Goal: Task Accomplishment & Management: Use online tool/utility

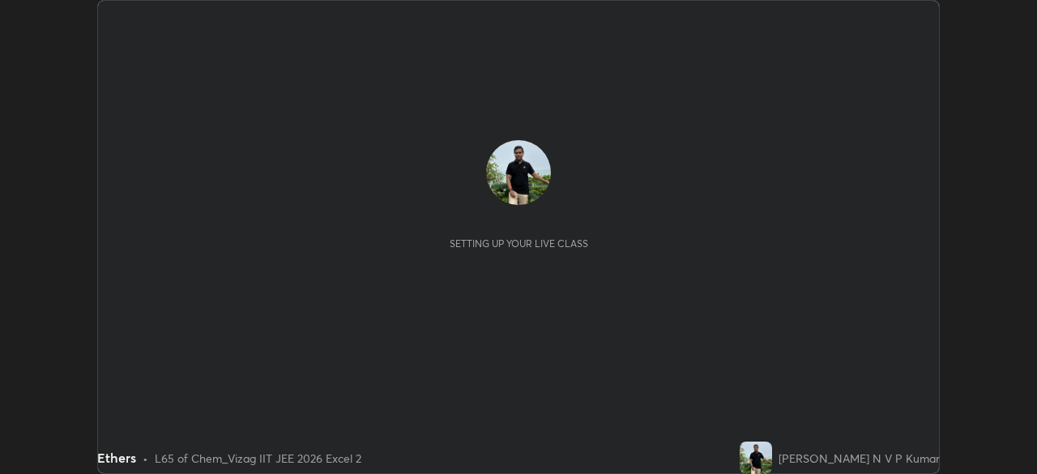
scroll to position [474, 1036]
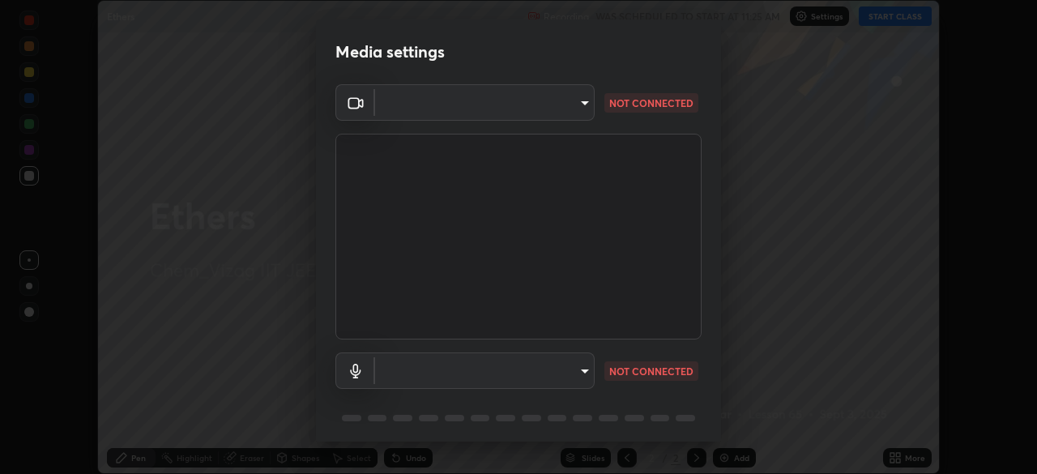
type input "fab681ba750bf75f06921e7f17ca069de0a3581fc79c581edb37af7783f8bcbb"
type input "34d041a7a13abf7411112e438eeba22a3237b589322c951489ae947f9fbe74f8"
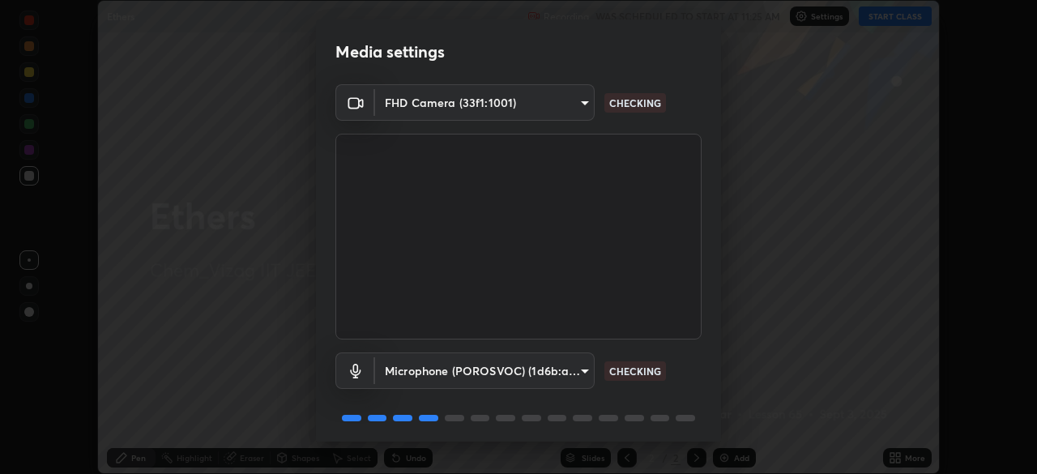
scroll to position [58, 0]
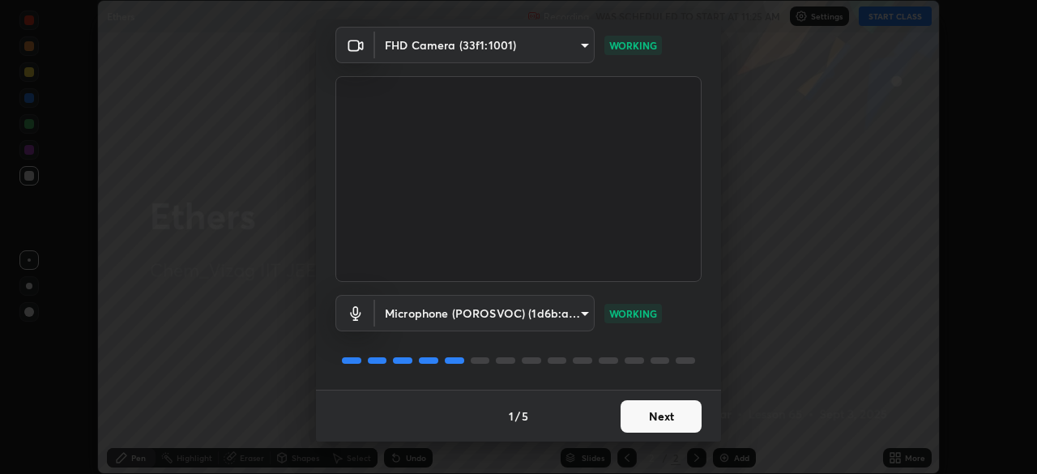
click at [664, 419] on button "Next" at bounding box center [660, 416] width 81 height 32
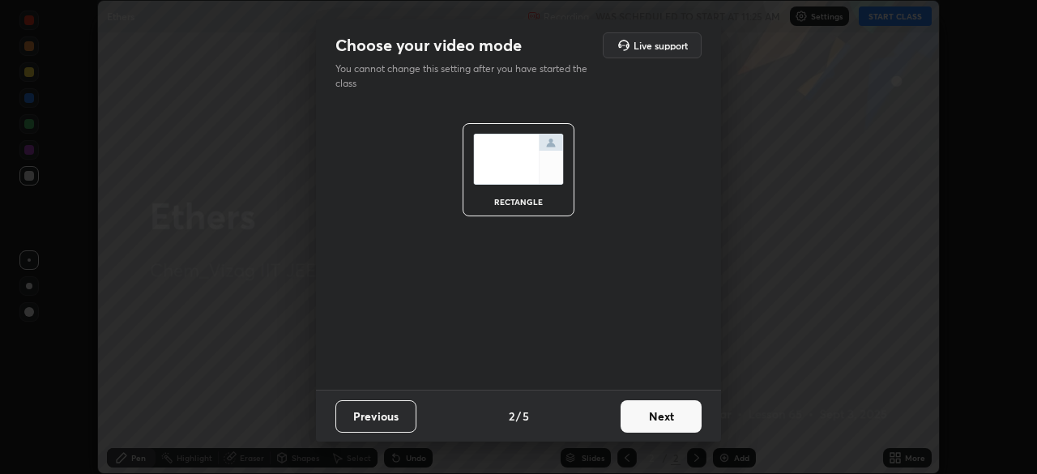
click at [664, 419] on button "Next" at bounding box center [660, 416] width 81 height 32
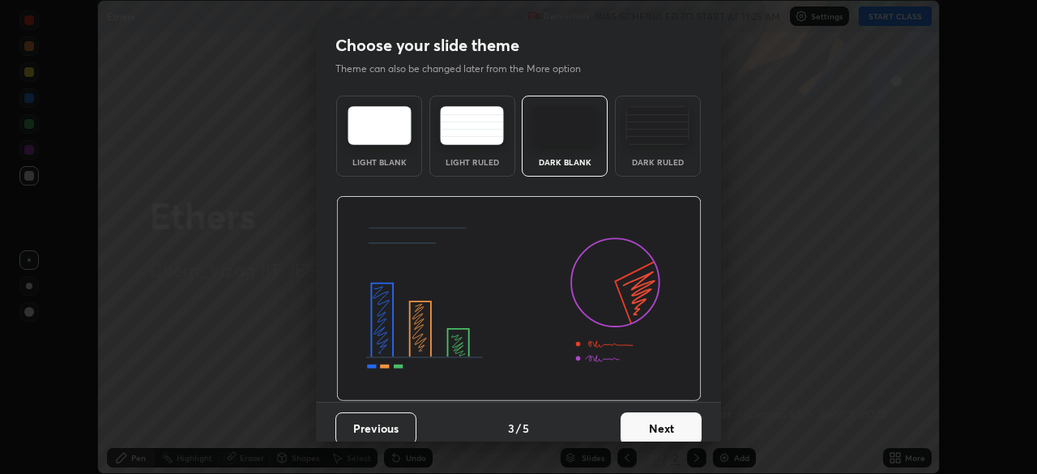
click at [668, 416] on button "Next" at bounding box center [660, 428] width 81 height 32
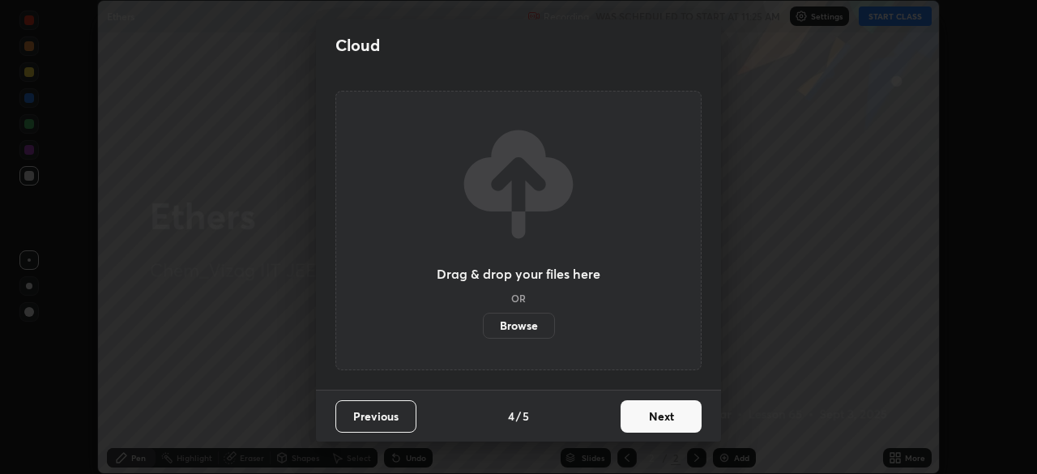
click at [671, 414] on button "Next" at bounding box center [660, 416] width 81 height 32
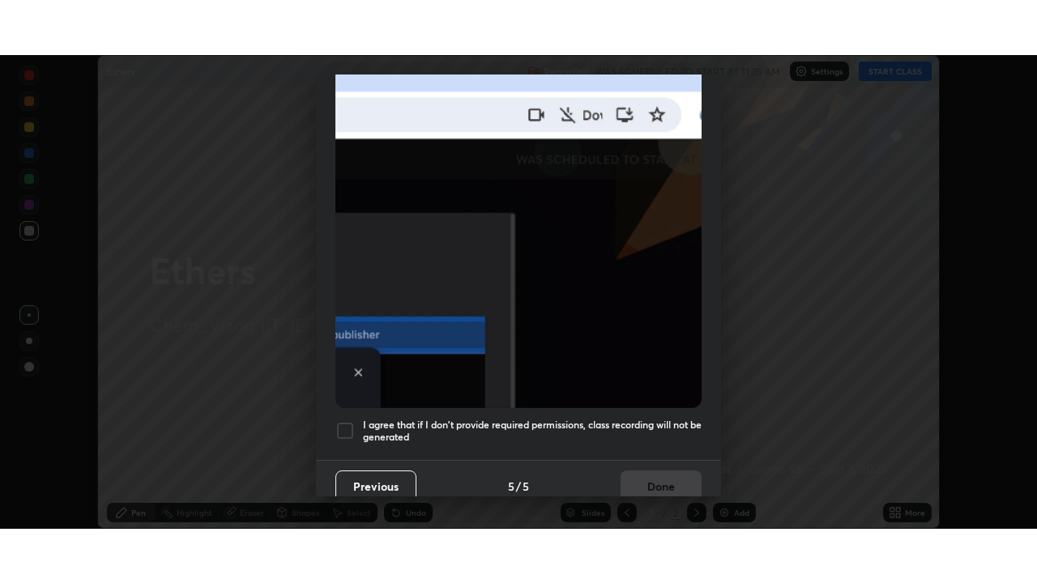
scroll to position [388, 0]
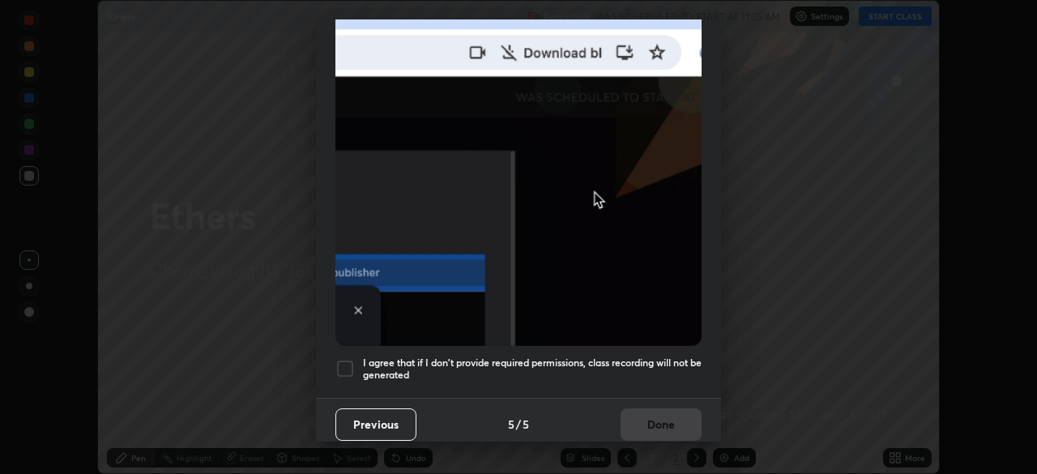
click at [653, 356] on h5 "I agree that if I don't provide required permissions, class recording will not …" at bounding box center [532, 368] width 339 height 25
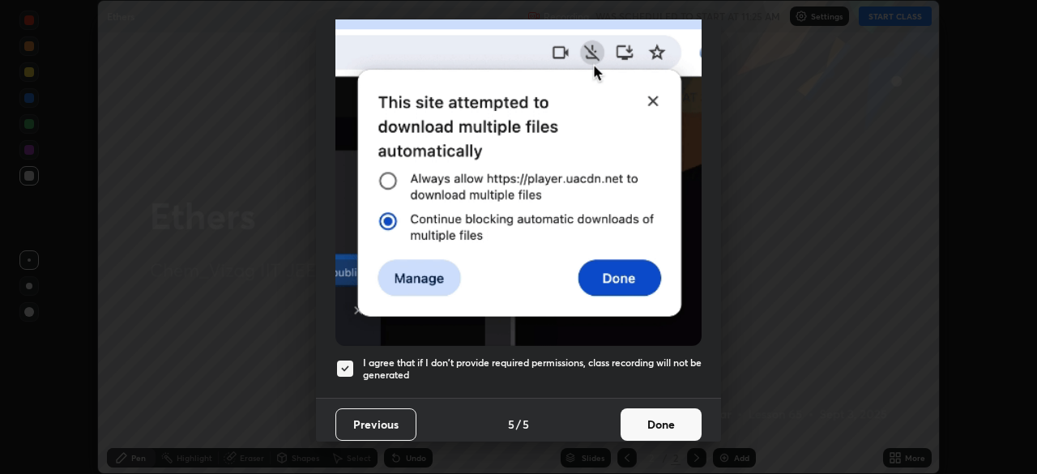
click at [664, 428] on button "Done" at bounding box center [660, 424] width 81 height 32
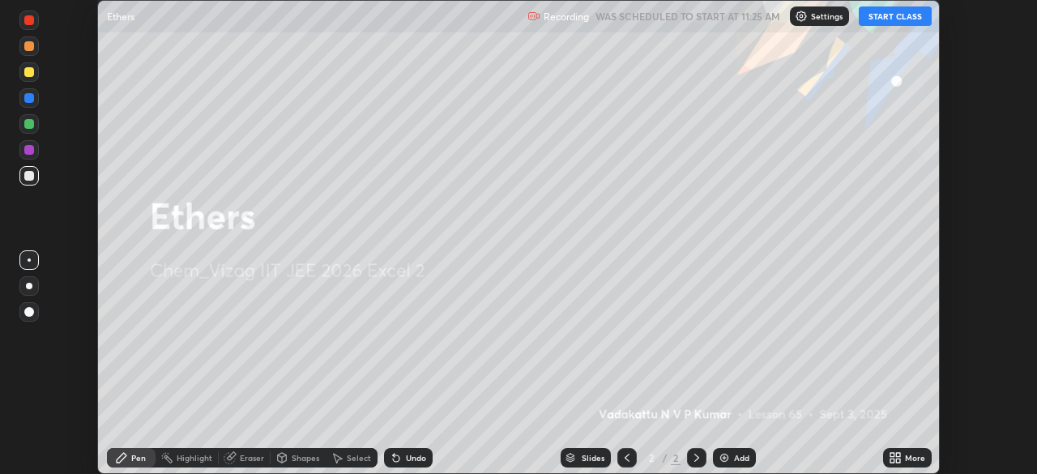
click at [898, 22] on button "START CLASS" at bounding box center [895, 15] width 73 height 19
click at [897, 454] on icon at bounding box center [898, 455] width 4 height 4
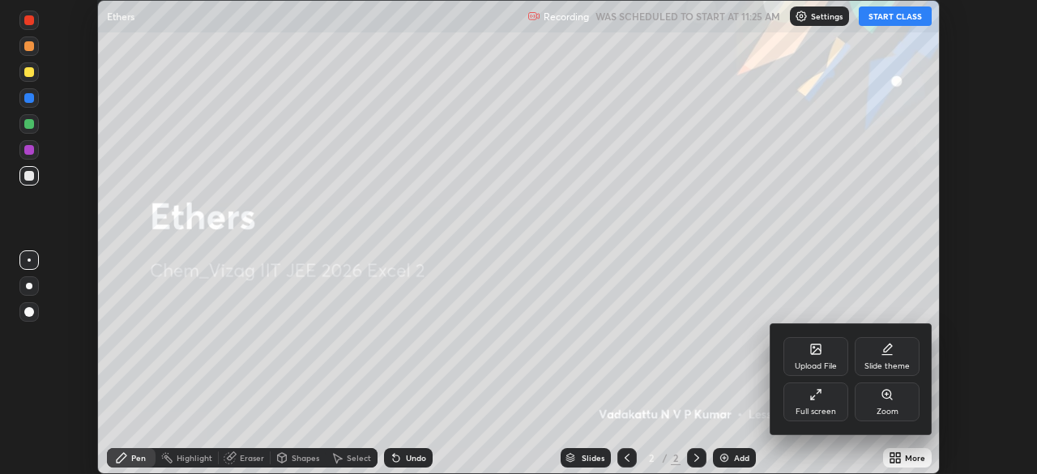
click at [817, 395] on icon at bounding box center [815, 394] width 13 height 13
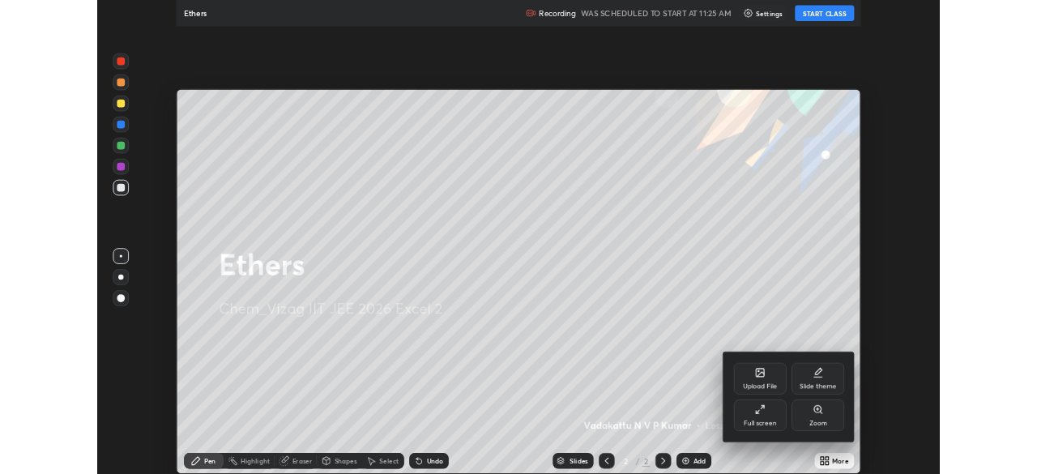
scroll to position [583, 1037]
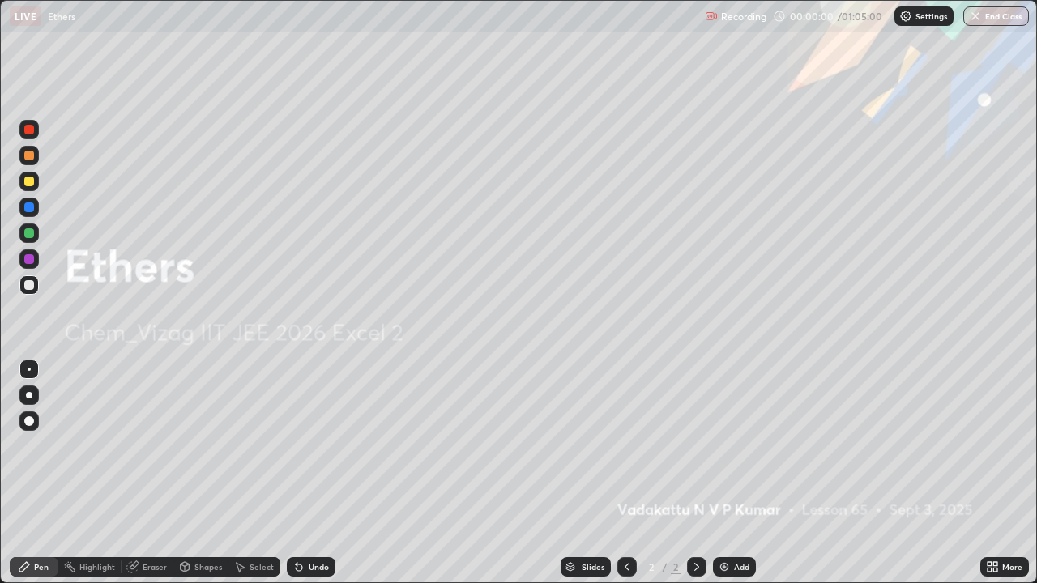
click at [731, 473] on div "Add" at bounding box center [734, 566] width 43 height 19
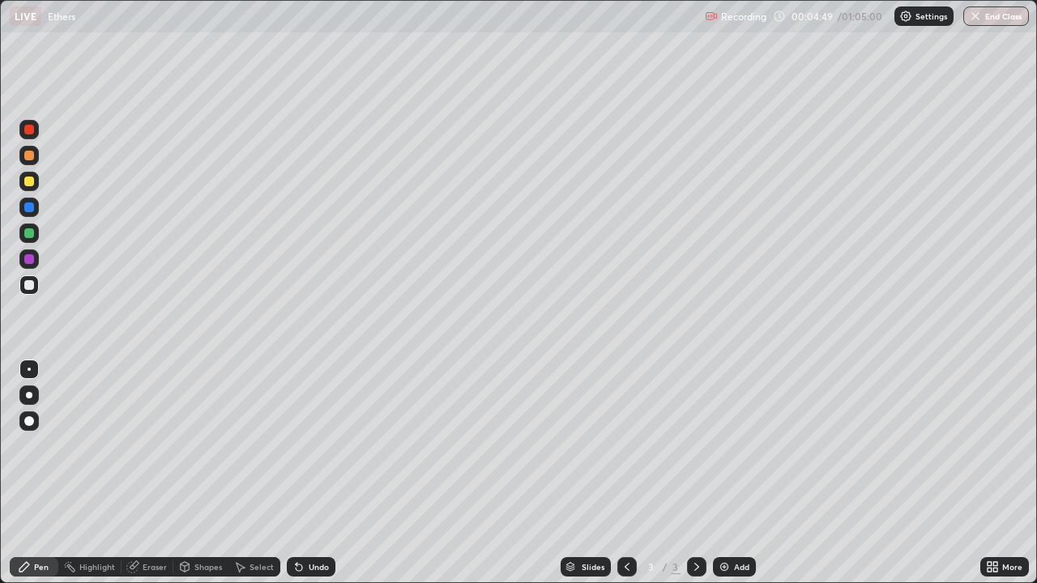
click at [261, 473] on div "Select" at bounding box center [261, 567] width 24 height 8
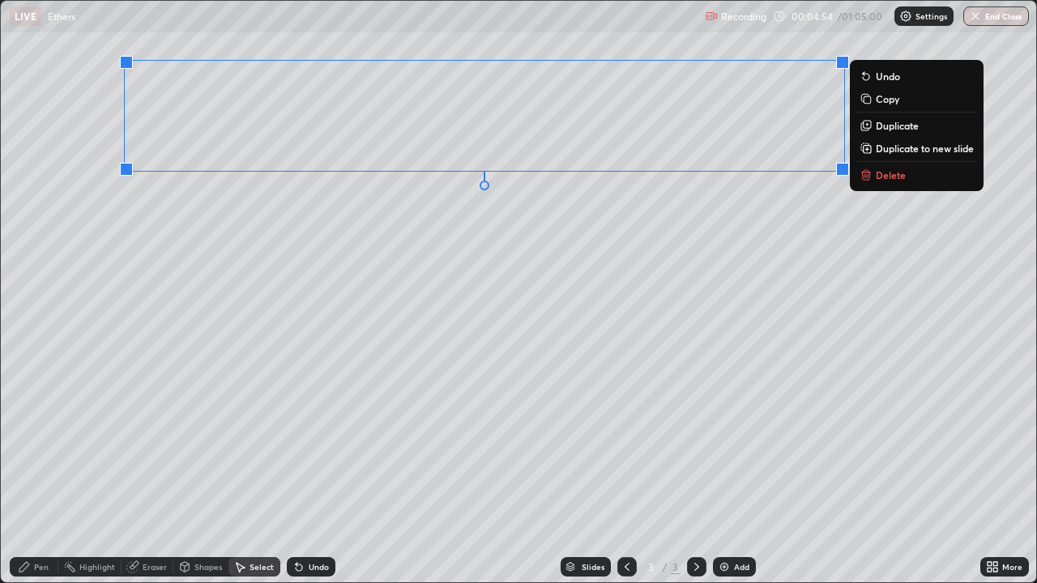
click at [881, 177] on p "Delete" at bounding box center [891, 174] width 30 height 13
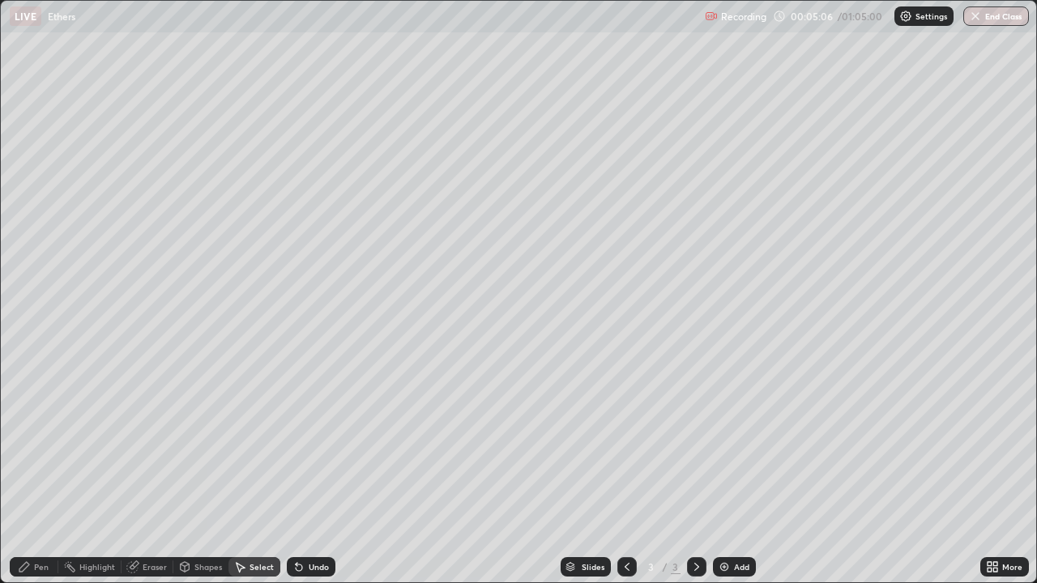
click at [220, 54] on div "0 ° Undo Copy Duplicate Duplicate to new slide Delete" at bounding box center [518, 292] width 1035 height 582
click at [47, 473] on div "Pen" at bounding box center [34, 566] width 49 height 19
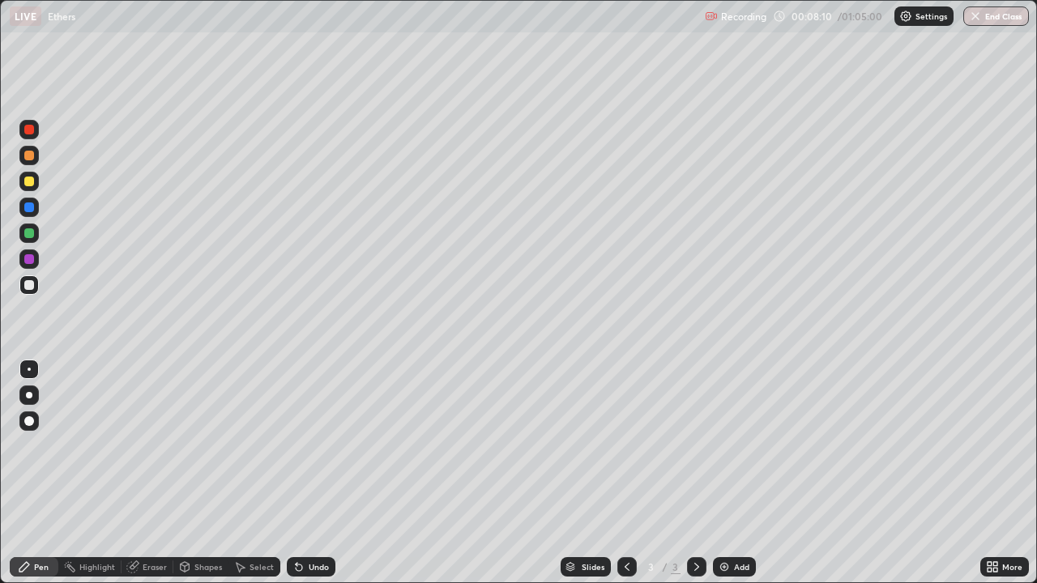
click at [259, 473] on div "Select" at bounding box center [261, 567] width 24 height 8
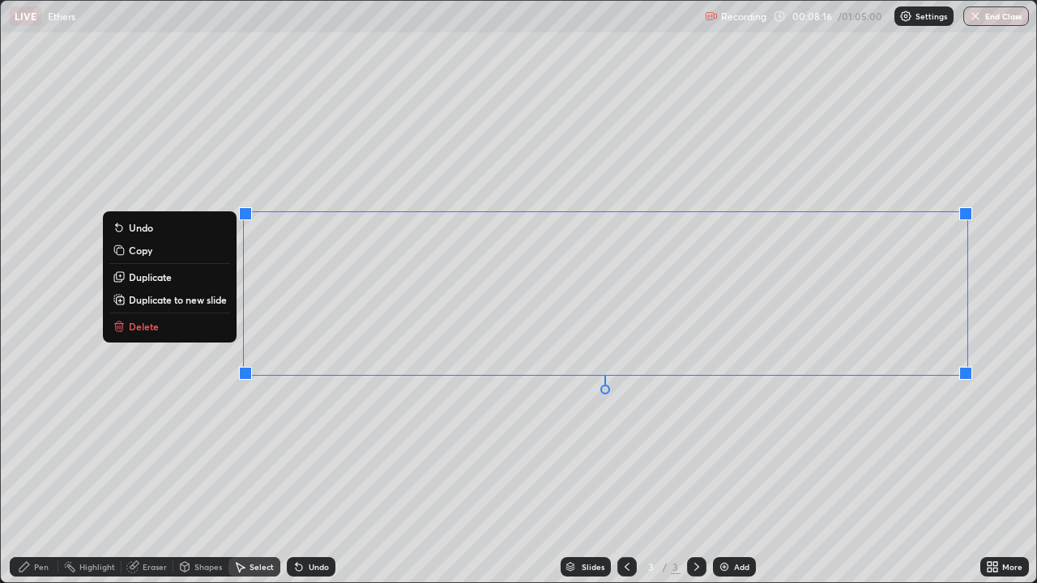
click at [155, 327] on p "Delete" at bounding box center [144, 326] width 30 height 13
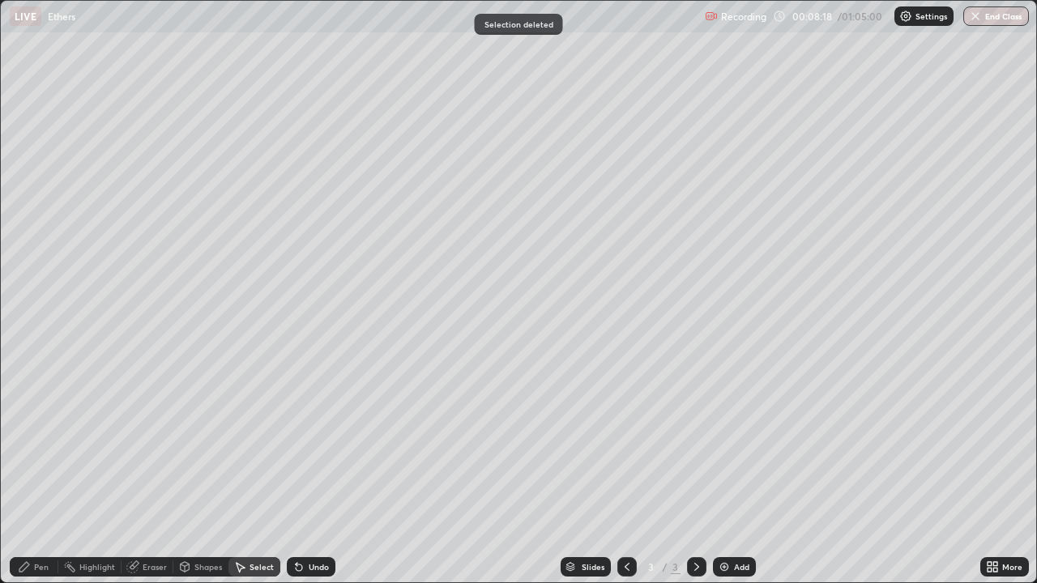
click at [156, 473] on div "Eraser" at bounding box center [155, 567] width 24 height 8
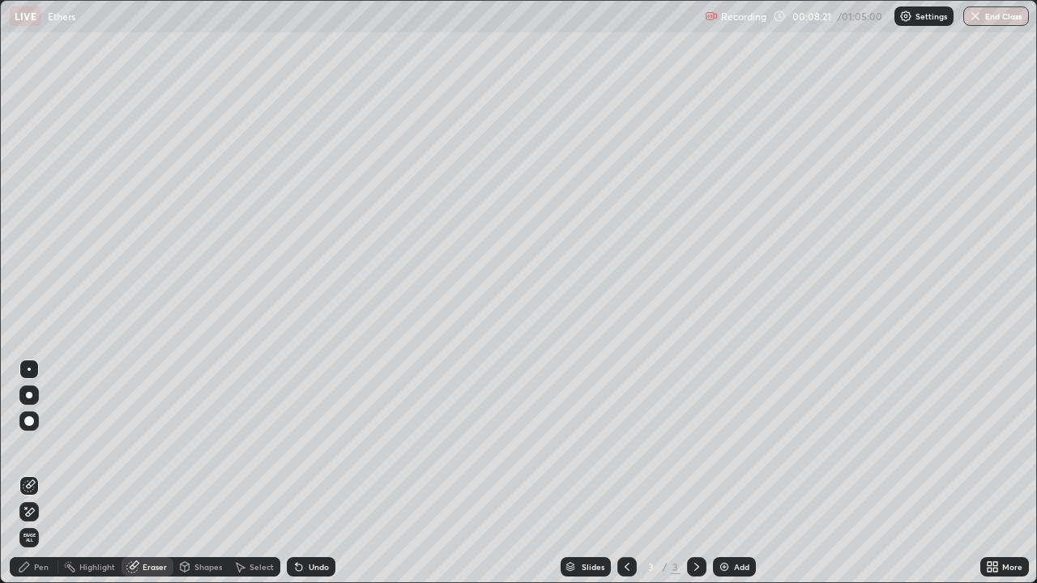
click at [42, 473] on div "Pen" at bounding box center [41, 567] width 15 height 8
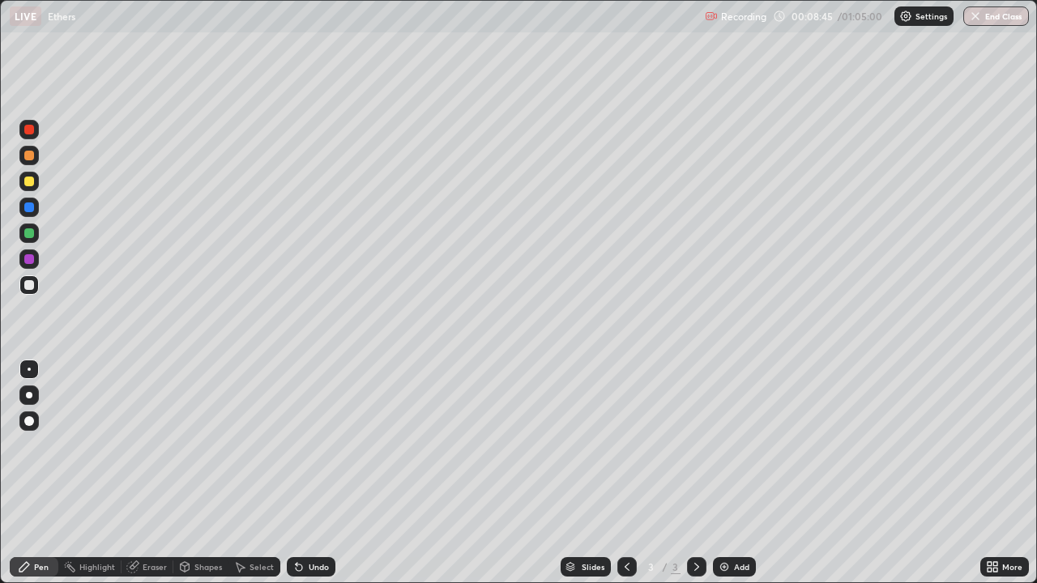
click at [30, 181] on div at bounding box center [29, 182] width 10 height 10
click at [267, 473] on div "Select" at bounding box center [254, 566] width 52 height 19
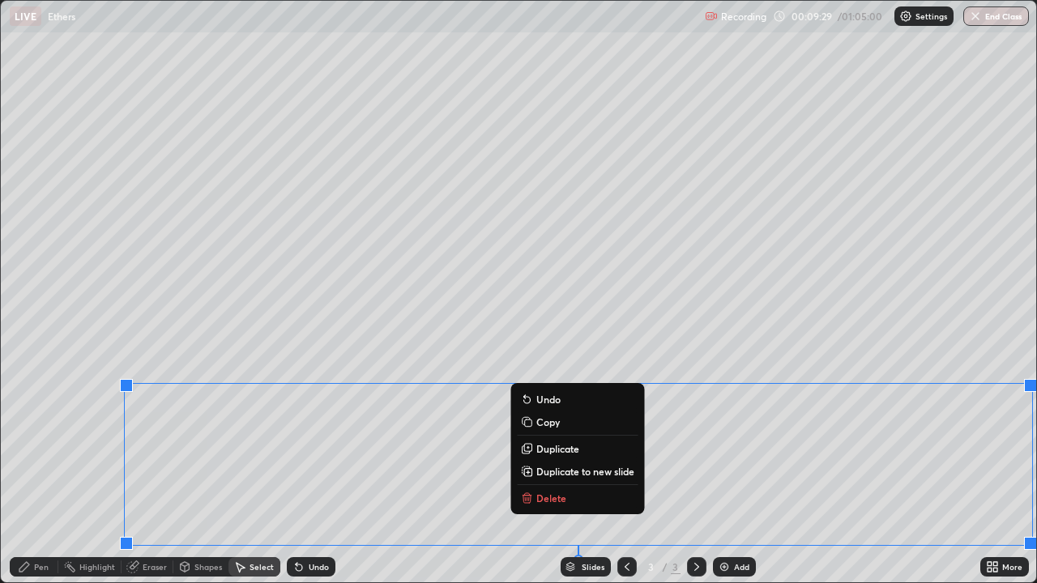
click at [547, 473] on p "Delete" at bounding box center [551, 498] width 30 height 13
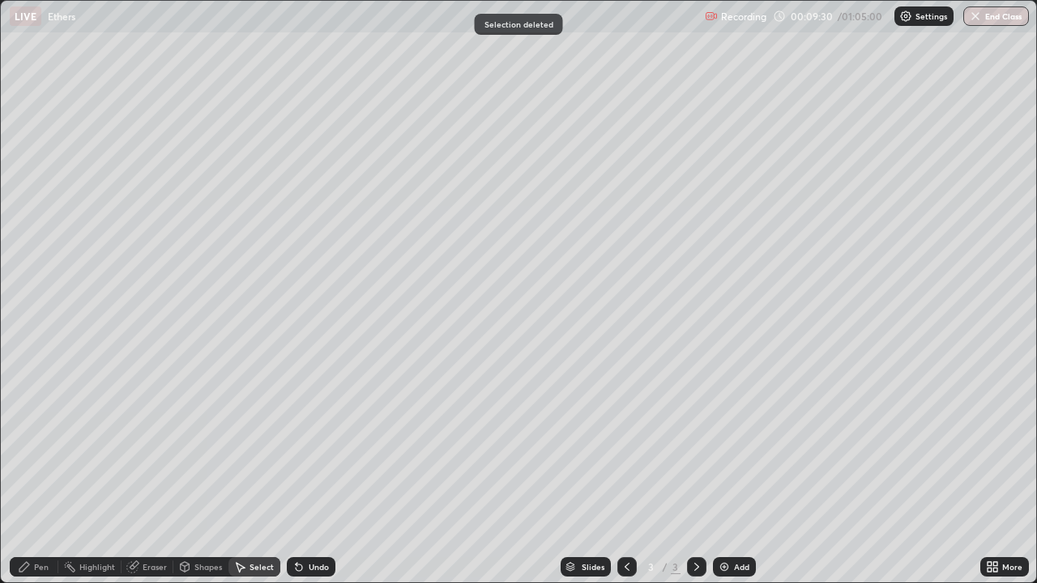
click at [47, 473] on div "Pen" at bounding box center [41, 567] width 15 height 8
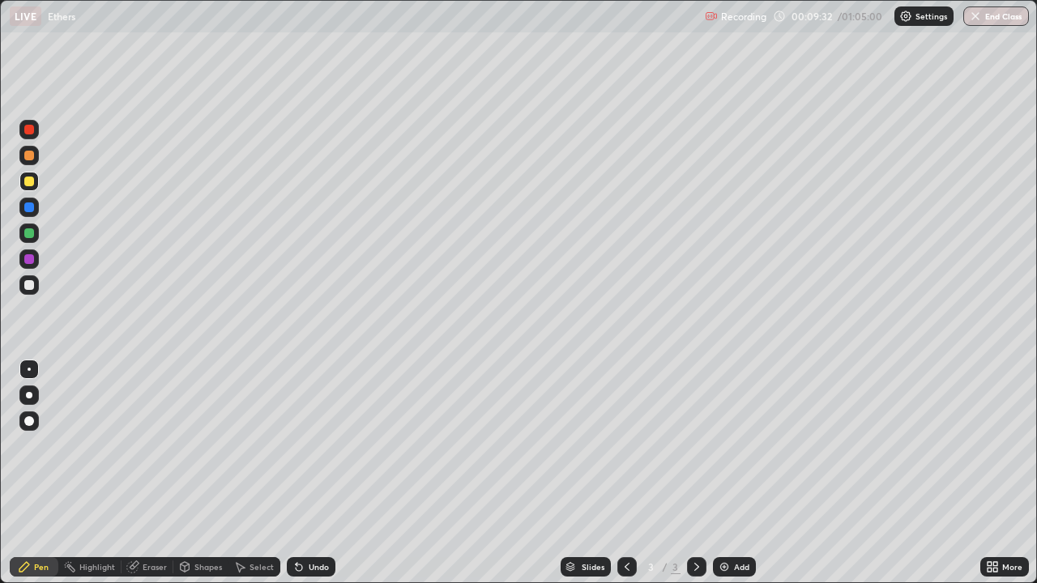
click at [33, 288] on div at bounding box center [29, 285] width 10 height 10
click at [30, 285] on div at bounding box center [29, 285] width 10 height 10
click at [263, 473] on div "Select" at bounding box center [261, 567] width 24 height 8
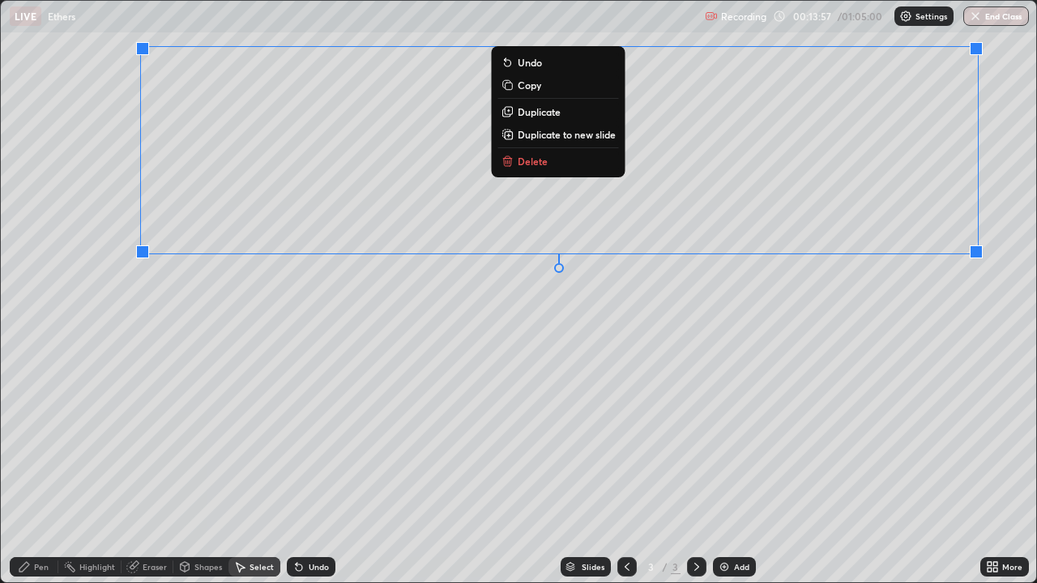
click at [545, 167] on button "Delete" at bounding box center [558, 160] width 121 height 19
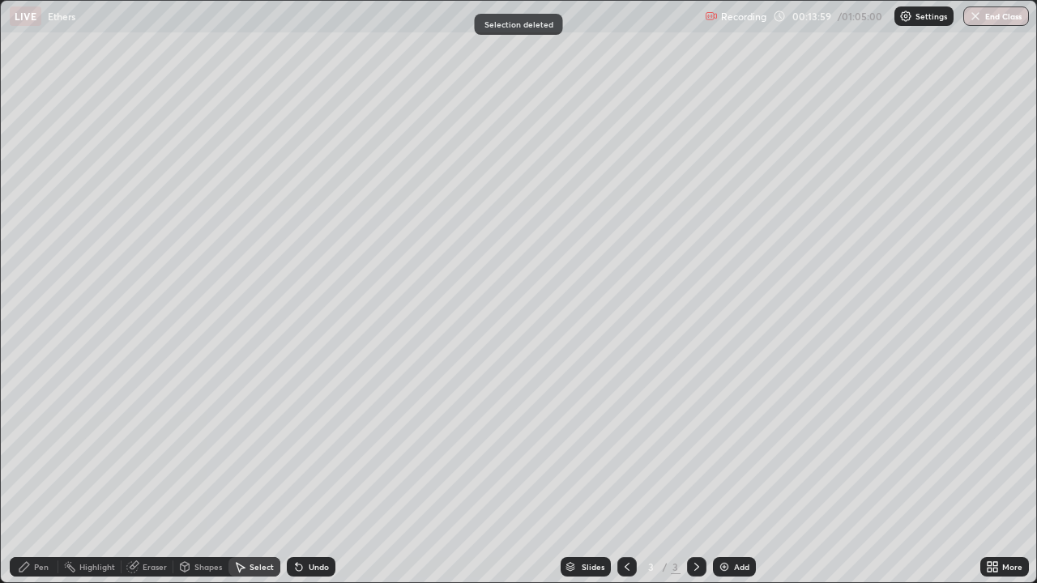
click at [45, 473] on div "Pen" at bounding box center [41, 567] width 15 height 8
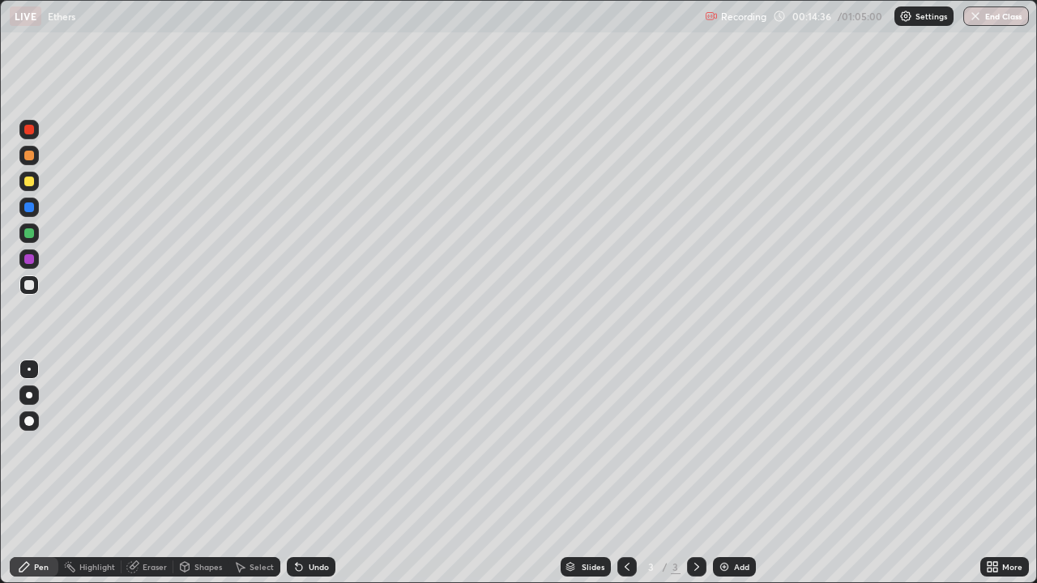
click at [32, 181] on div at bounding box center [29, 182] width 10 height 10
click at [29, 286] on div at bounding box center [29, 285] width 10 height 10
click at [253, 473] on div "Select" at bounding box center [261, 567] width 24 height 8
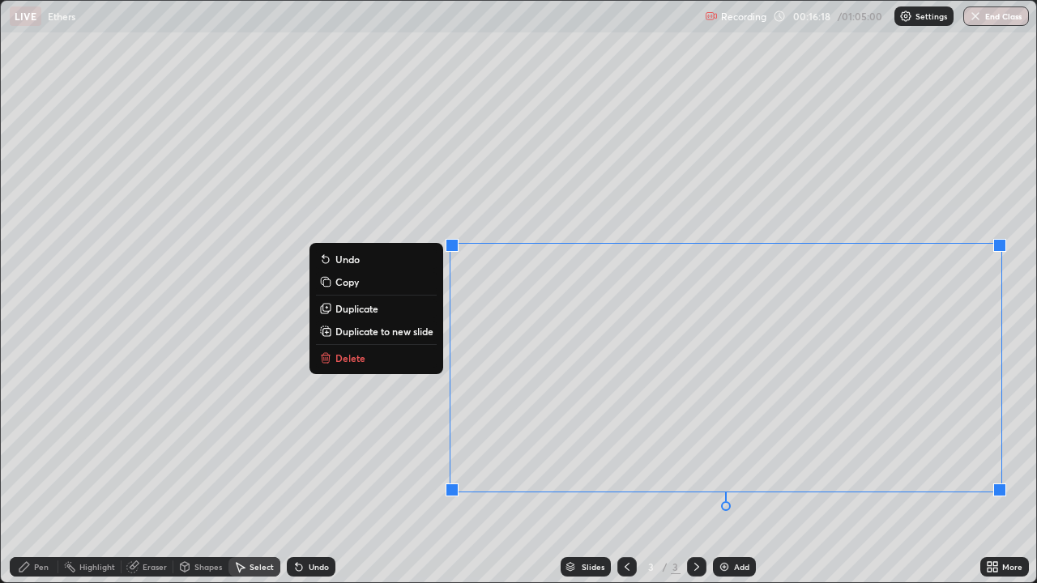
click at [360, 359] on p "Delete" at bounding box center [350, 358] width 30 height 13
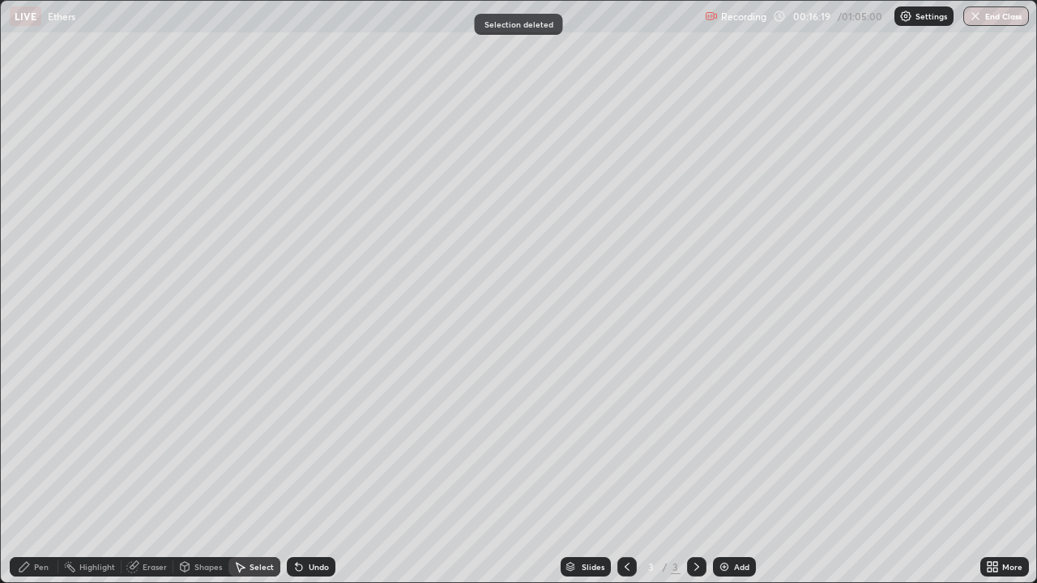
click at [50, 473] on div "Pen" at bounding box center [34, 566] width 49 height 19
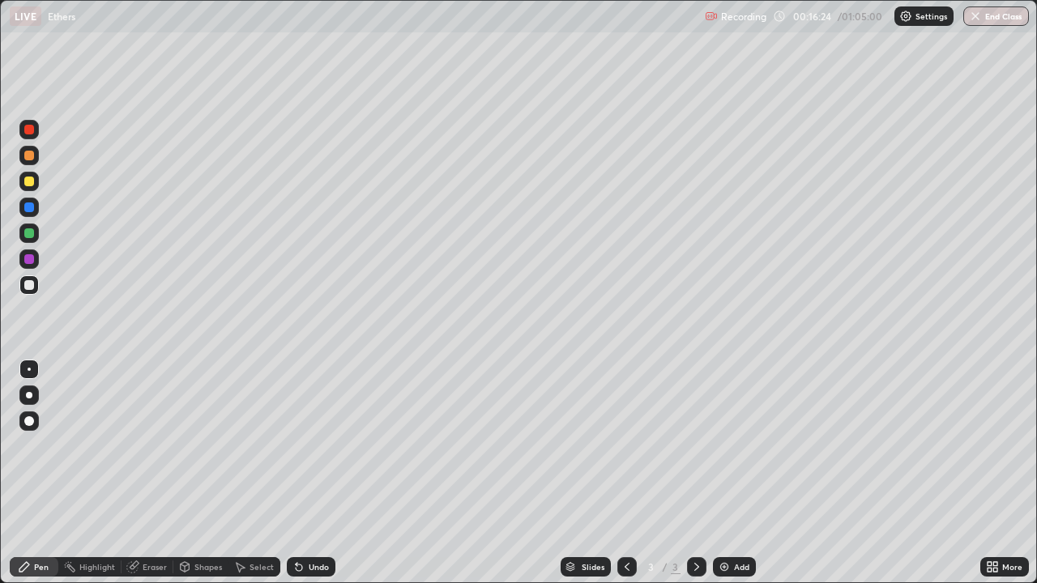
click at [263, 473] on div "Select" at bounding box center [261, 567] width 24 height 8
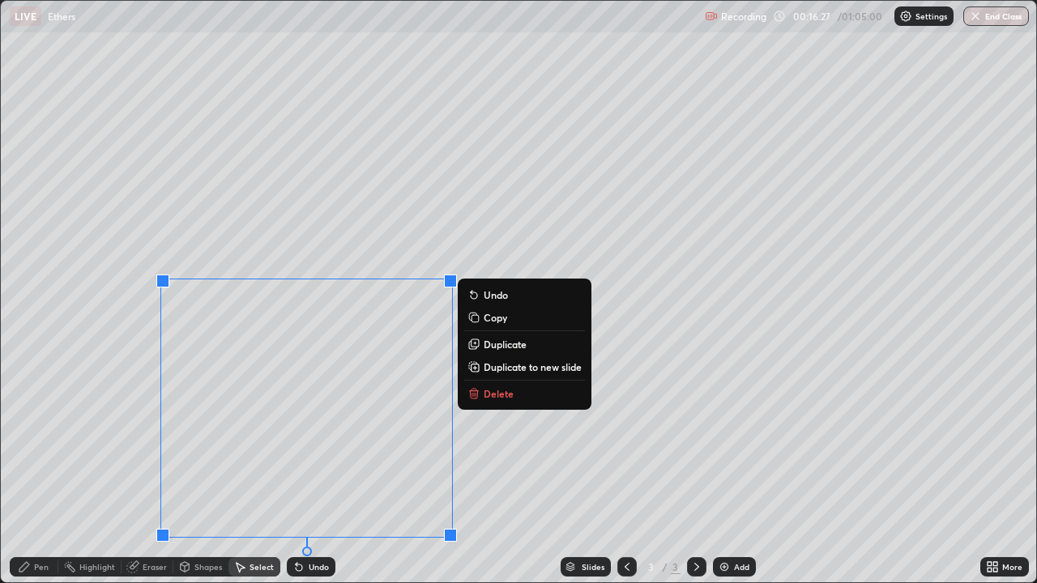
click at [488, 399] on p "Delete" at bounding box center [499, 393] width 30 height 13
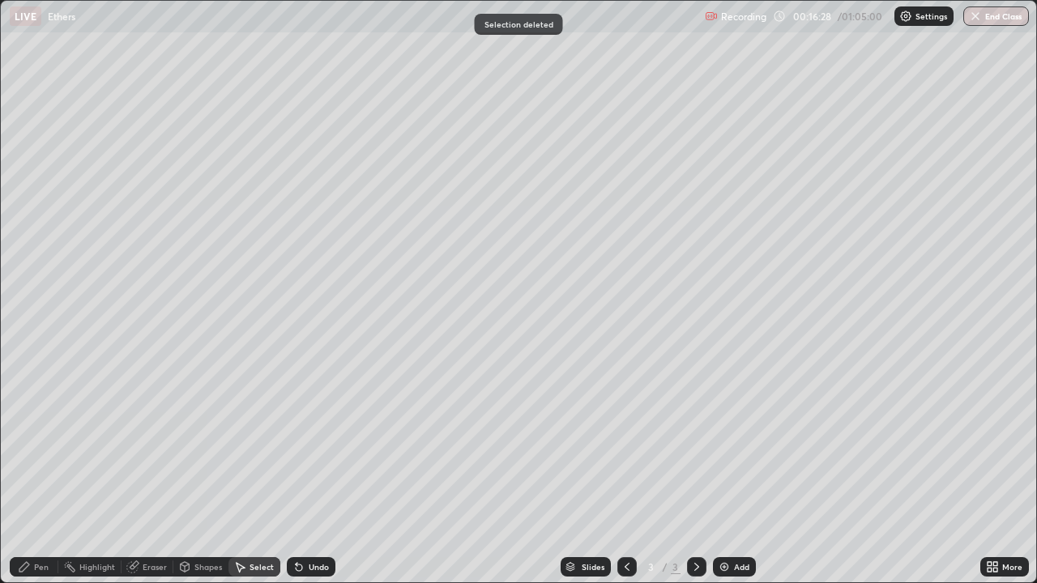
click at [49, 473] on div "Pen" at bounding box center [34, 566] width 49 height 19
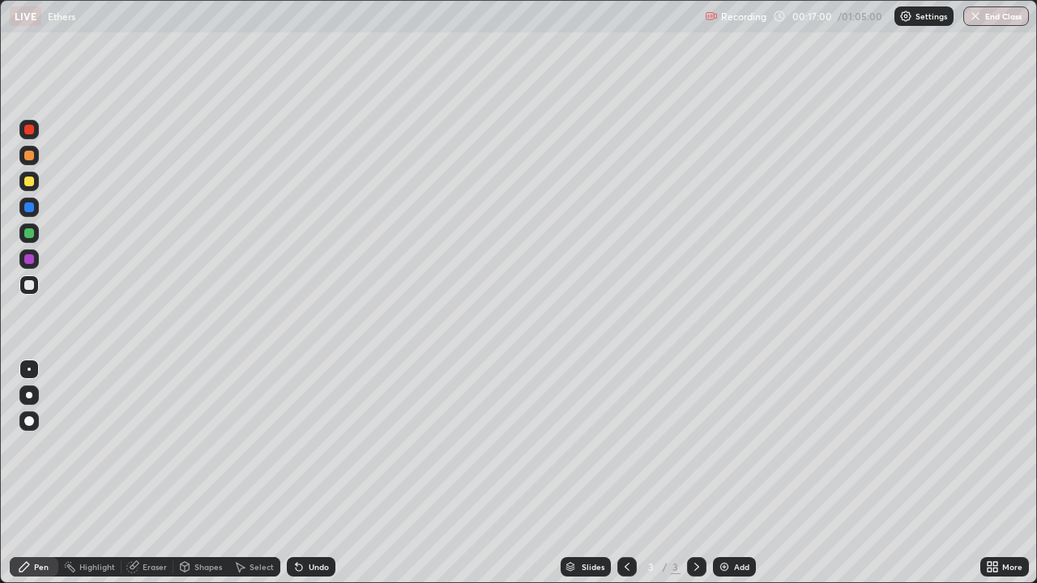
click at [36, 181] on div at bounding box center [28, 181] width 19 height 19
click at [165, 473] on div "Eraser" at bounding box center [155, 567] width 24 height 8
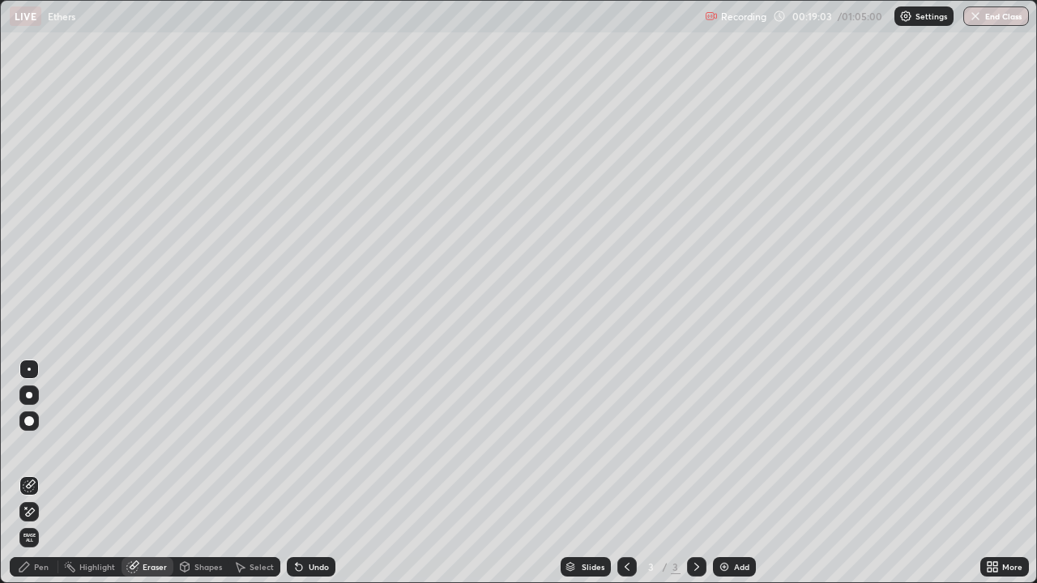
click at [44, 473] on div "Pen" at bounding box center [41, 567] width 15 height 8
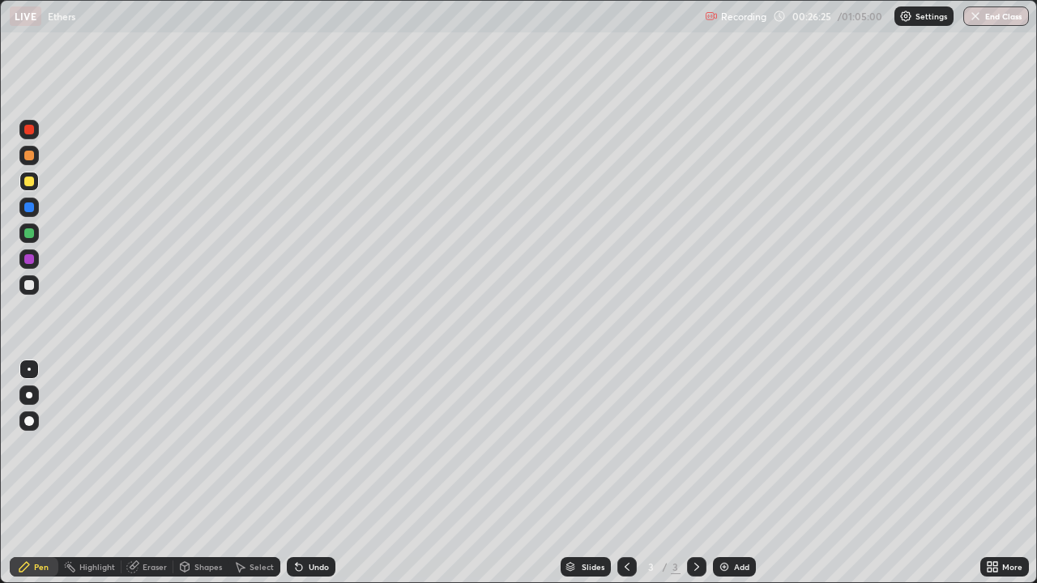
click at [262, 473] on div "Select" at bounding box center [261, 567] width 24 height 8
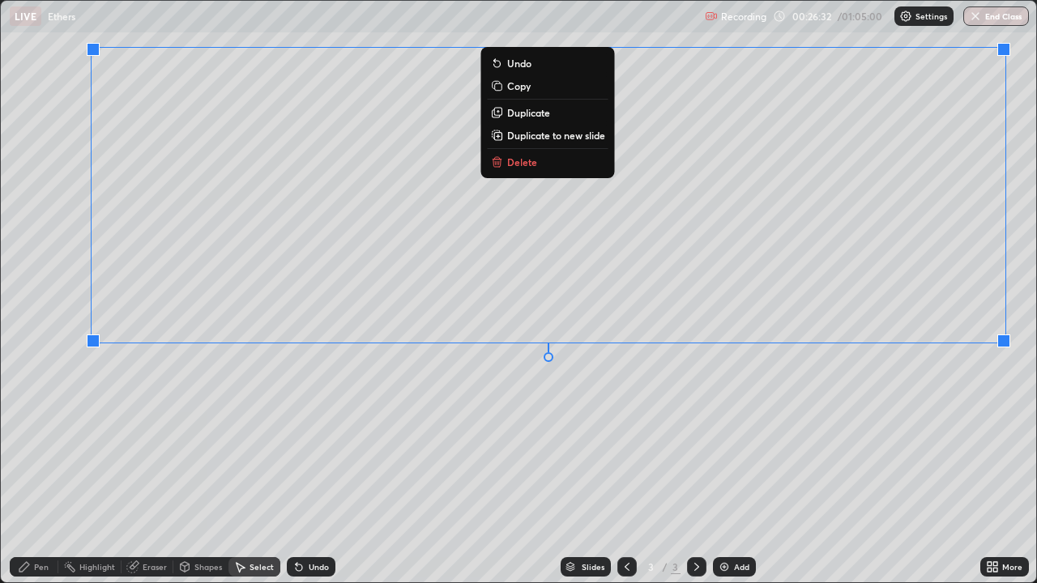
click at [527, 166] on p "Delete" at bounding box center [522, 162] width 30 height 13
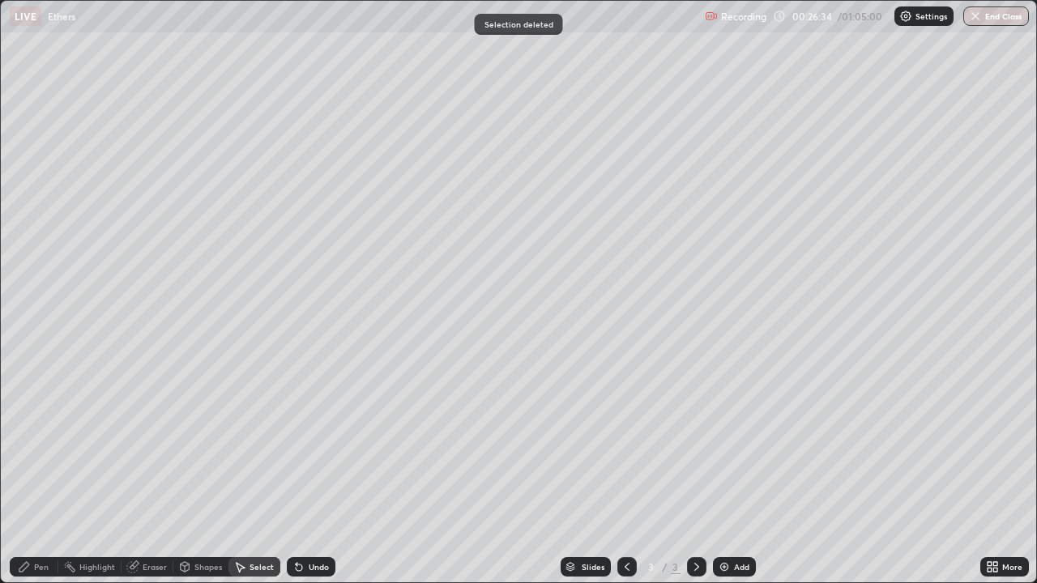
click at [152, 473] on div "Eraser" at bounding box center [155, 567] width 24 height 8
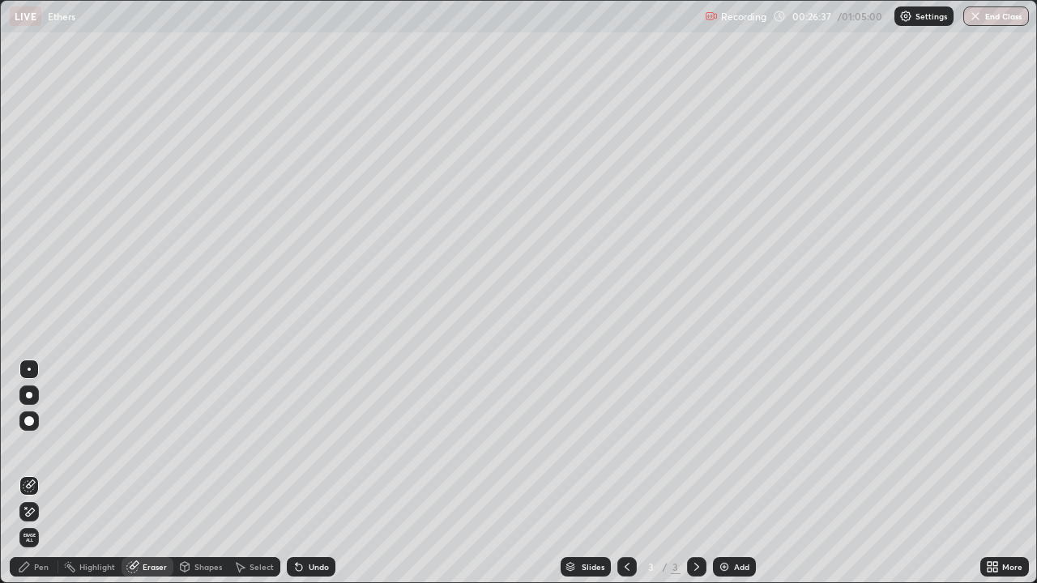
click at [45, 473] on div "Pen" at bounding box center [41, 567] width 15 height 8
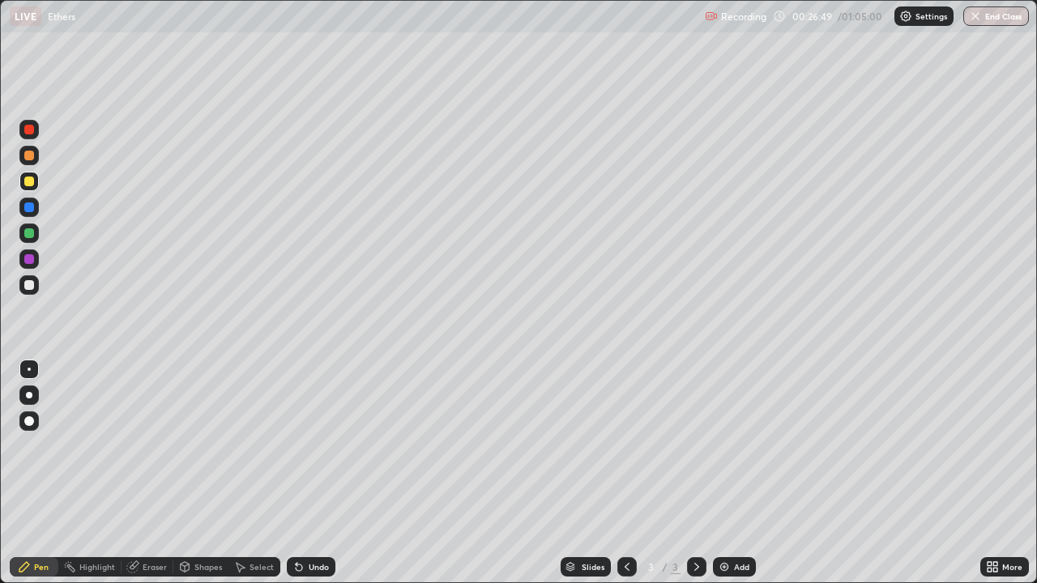
click at [28, 419] on div at bounding box center [29, 421] width 10 height 10
click at [29, 369] on div at bounding box center [29, 369] width 3 height 3
click at [36, 284] on div at bounding box center [28, 284] width 19 height 19
click at [162, 473] on div "Eraser" at bounding box center [155, 567] width 24 height 8
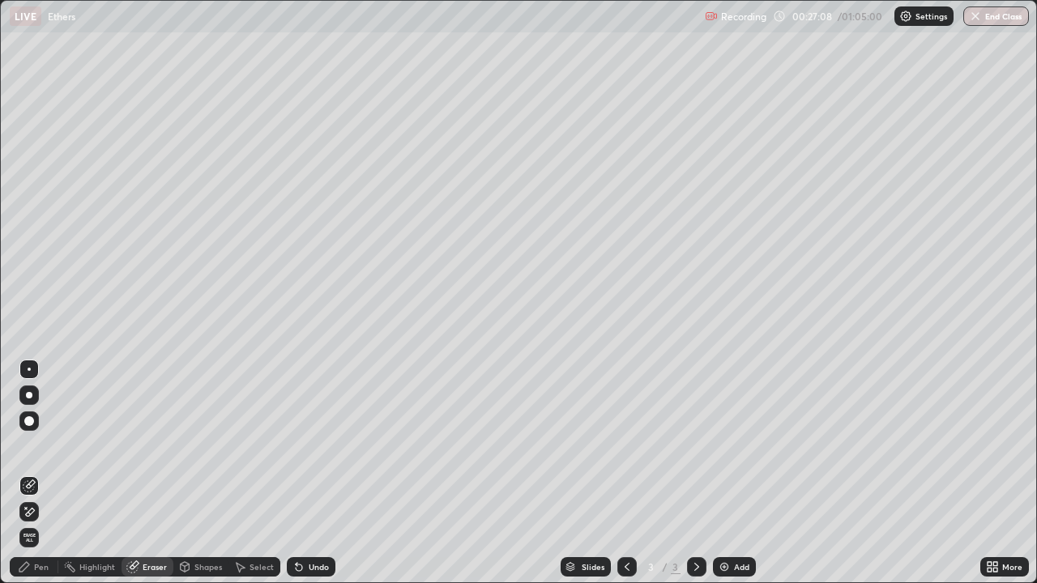
click at [35, 420] on div at bounding box center [28, 421] width 19 height 19
click at [37, 473] on div "Pen" at bounding box center [41, 567] width 15 height 8
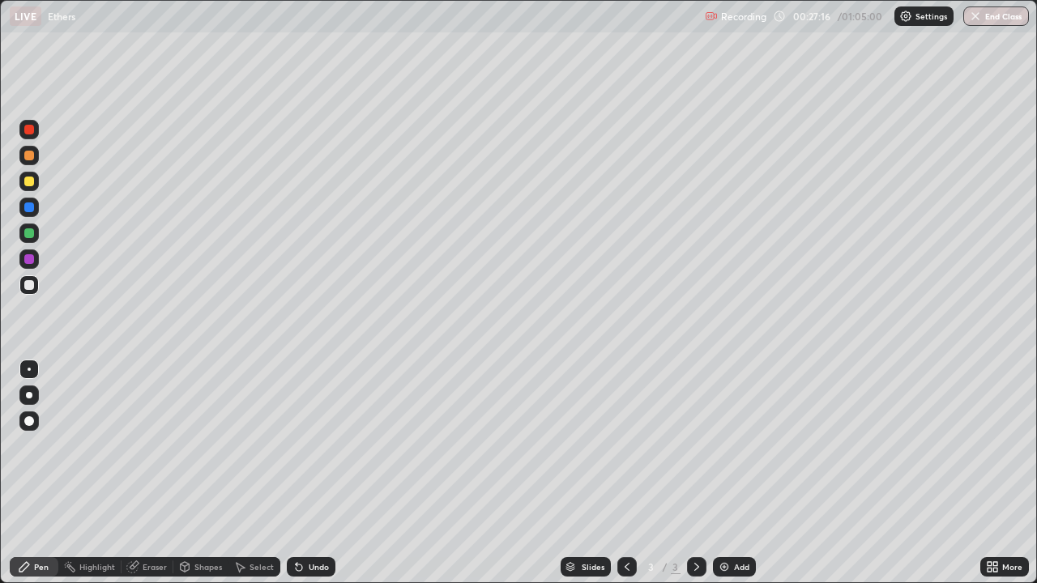
click at [155, 473] on div "Eraser" at bounding box center [155, 567] width 24 height 8
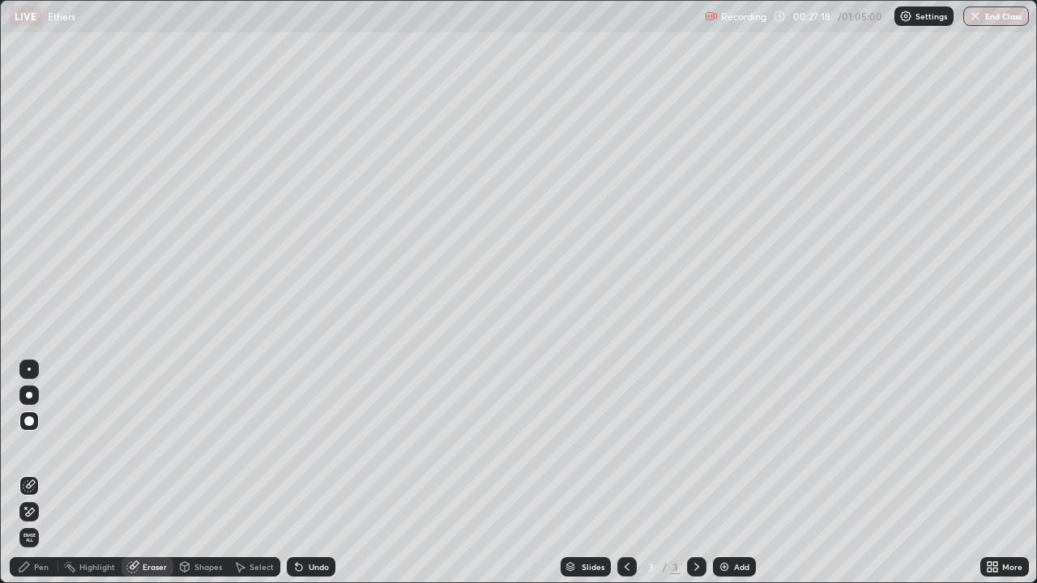
click at [47, 473] on div "Pen" at bounding box center [41, 567] width 15 height 8
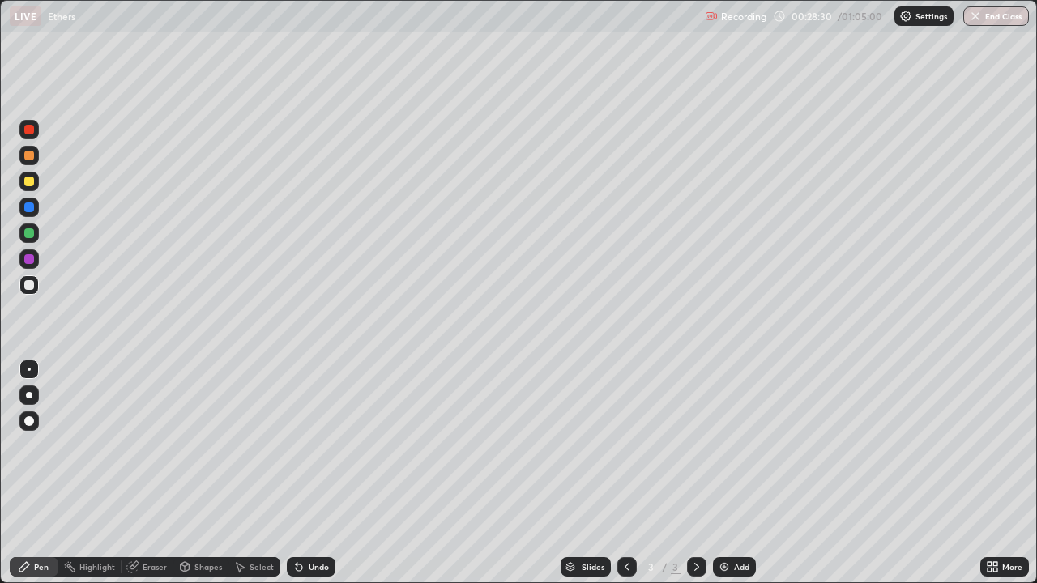
click at [255, 473] on div "Select" at bounding box center [254, 566] width 52 height 19
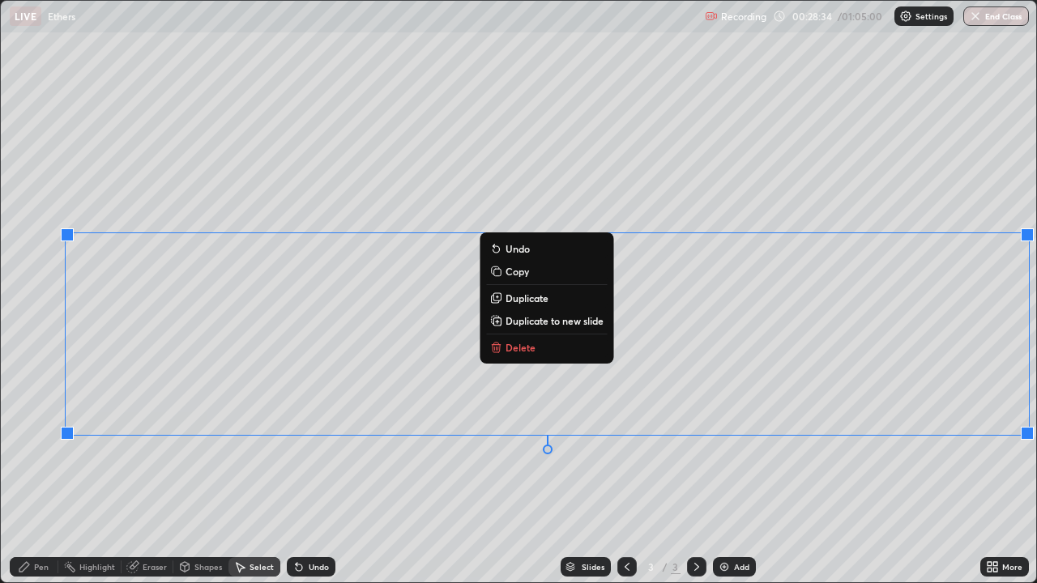
click at [531, 348] on p "Delete" at bounding box center [520, 347] width 30 height 13
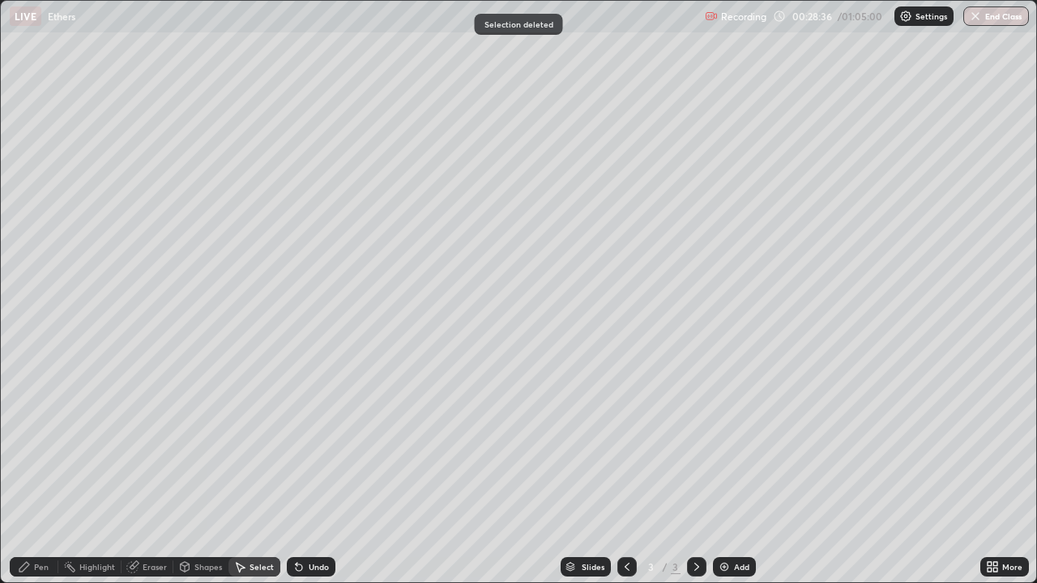
click at [45, 473] on div "Pen" at bounding box center [41, 567] width 15 height 8
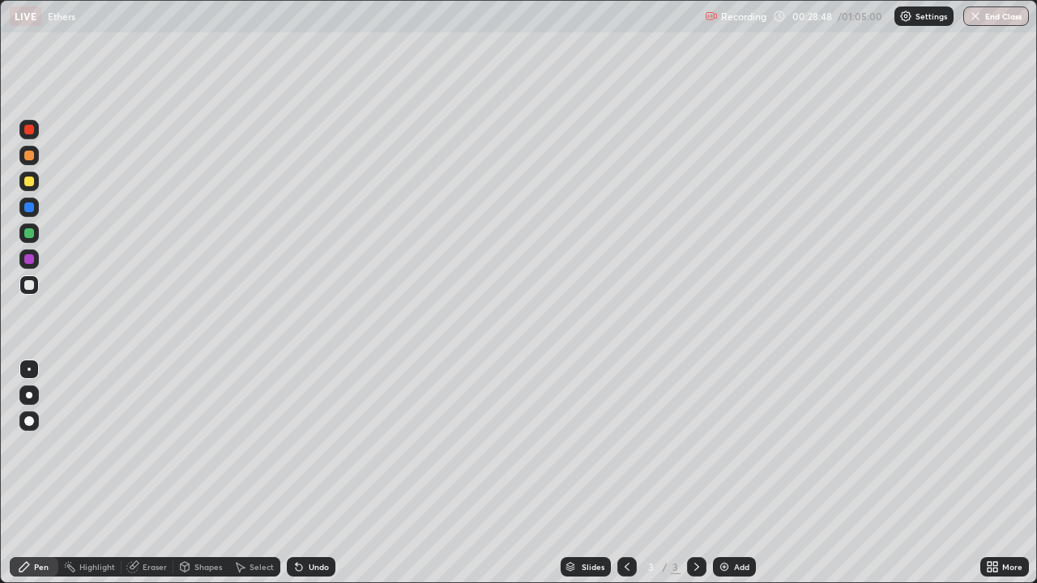
click at [156, 473] on div "Eraser" at bounding box center [155, 567] width 24 height 8
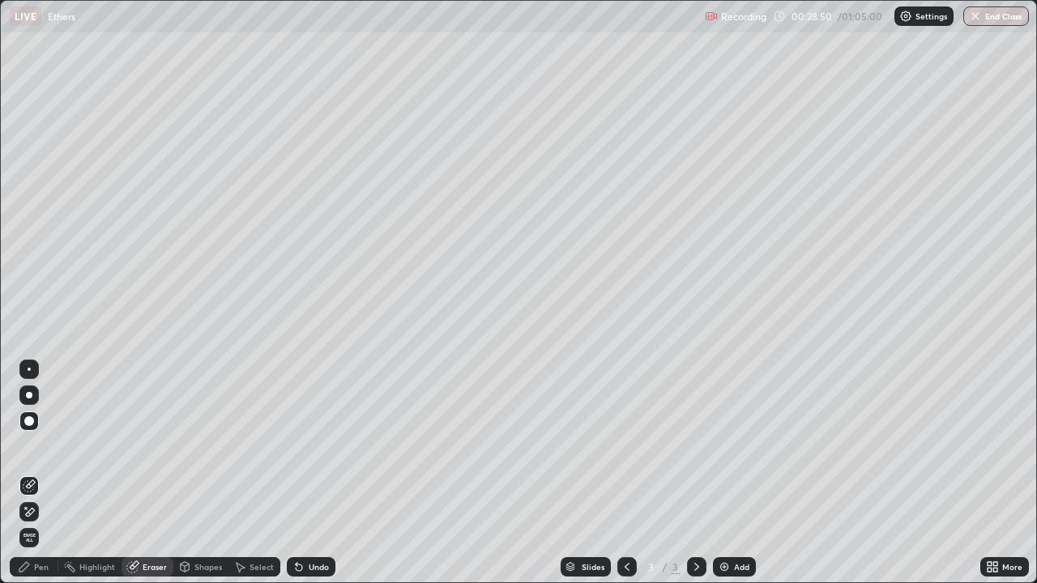
click at [43, 473] on div "Pen" at bounding box center [41, 567] width 15 height 8
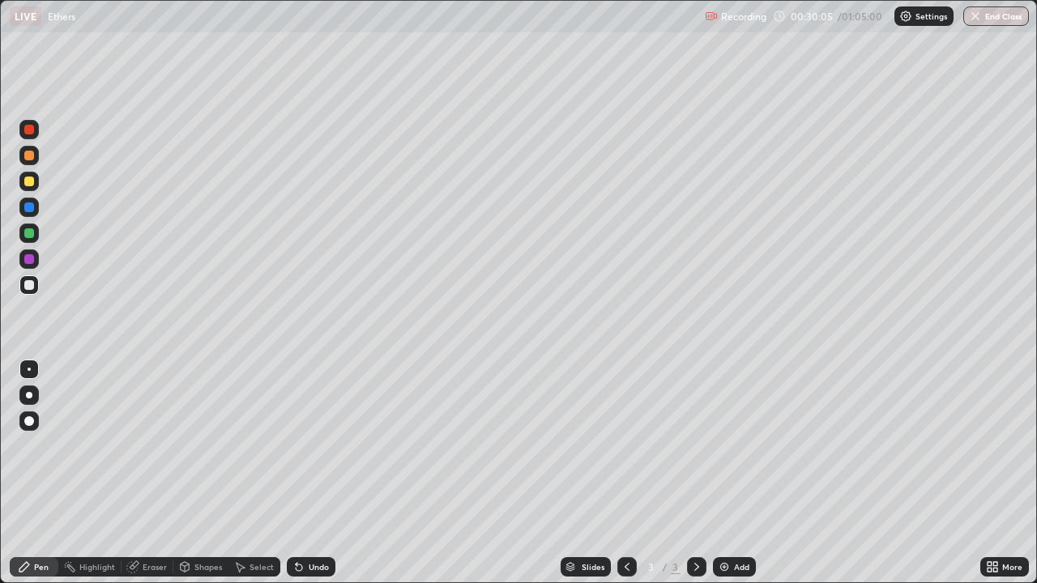
click at [252, 473] on div "Select" at bounding box center [261, 567] width 24 height 8
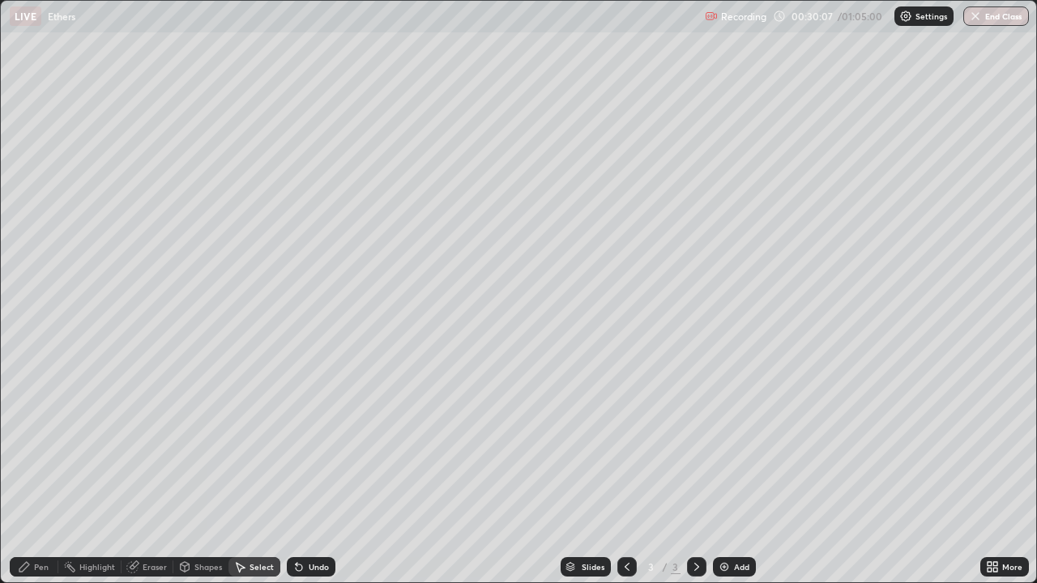
click at [246, 473] on div "Select" at bounding box center [254, 566] width 52 height 19
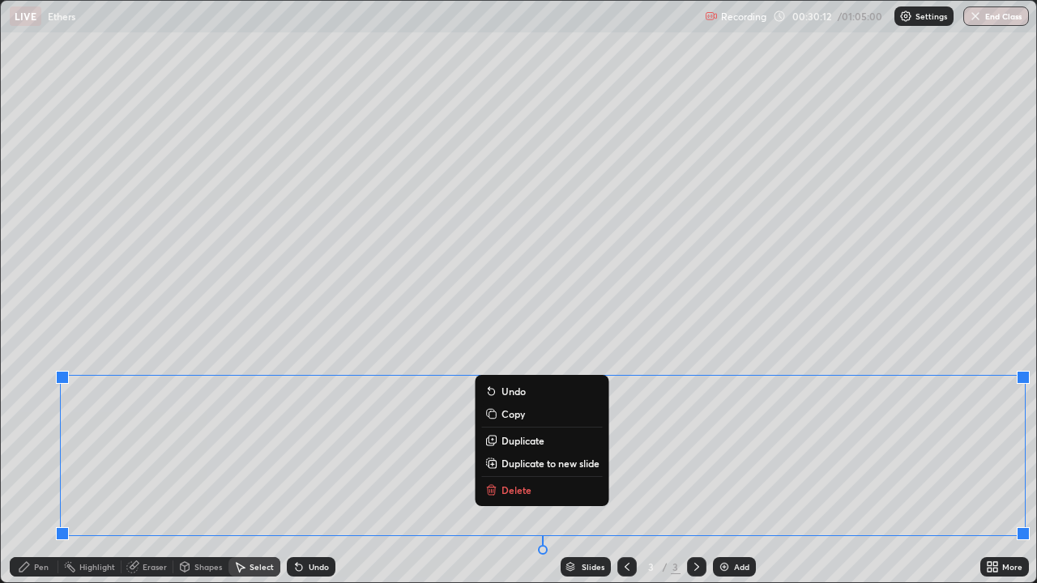
click at [514, 473] on p "Delete" at bounding box center [516, 490] width 30 height 13
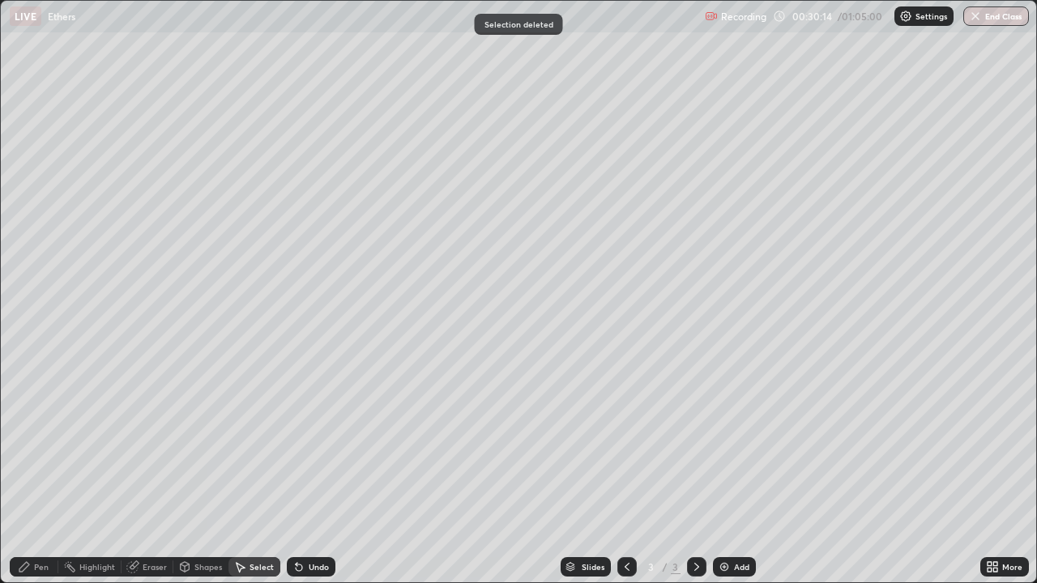
click at [165, 473] on div "Eraser" at bounding box center [155, 567] width 24 height 8
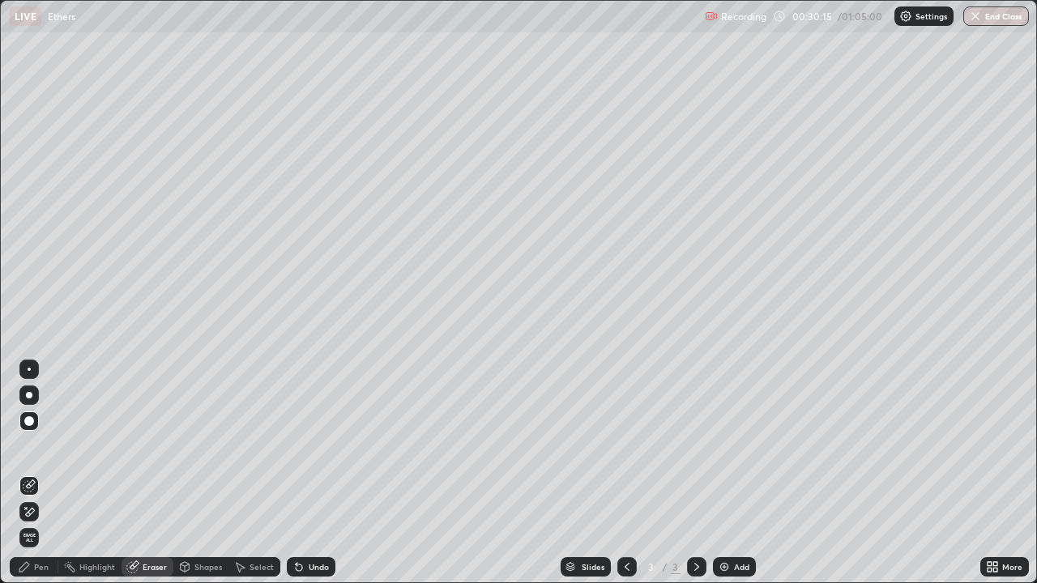
click at [40, 473] on div "Pen" at bounding box center [41, 567] width 15 height 8
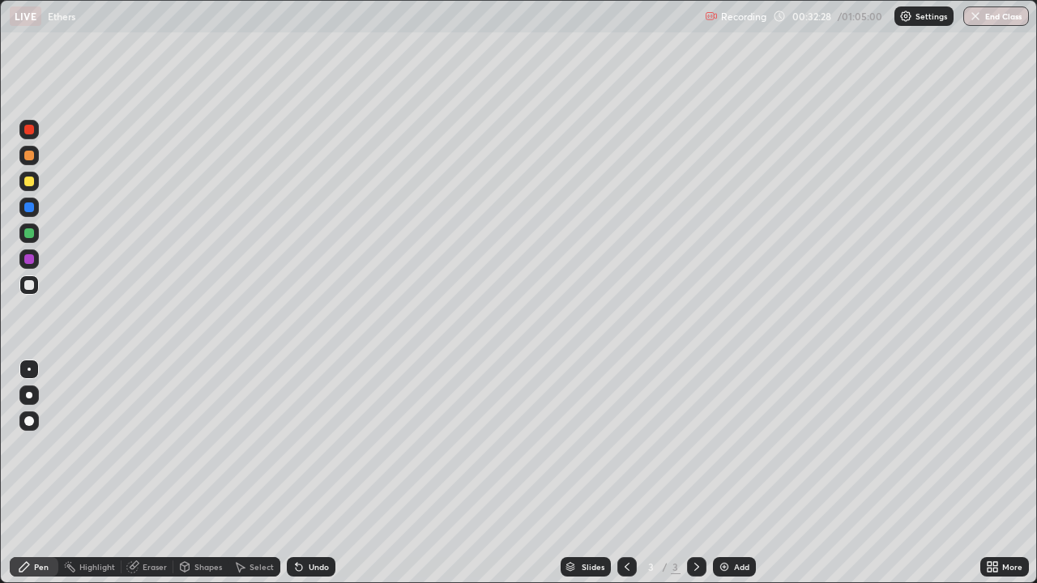
click at [159, 473] on div "Eraser" at bounding box center [155, 567] width 24 height 8
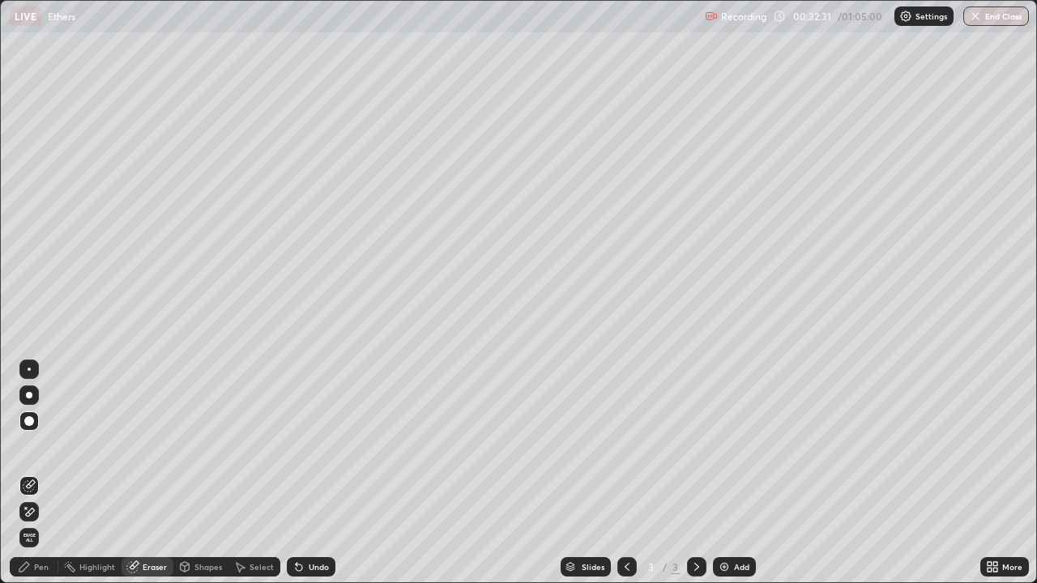
click at [51, 473] on div "Pen" at bounding box center [34, 566] width 49 height 19
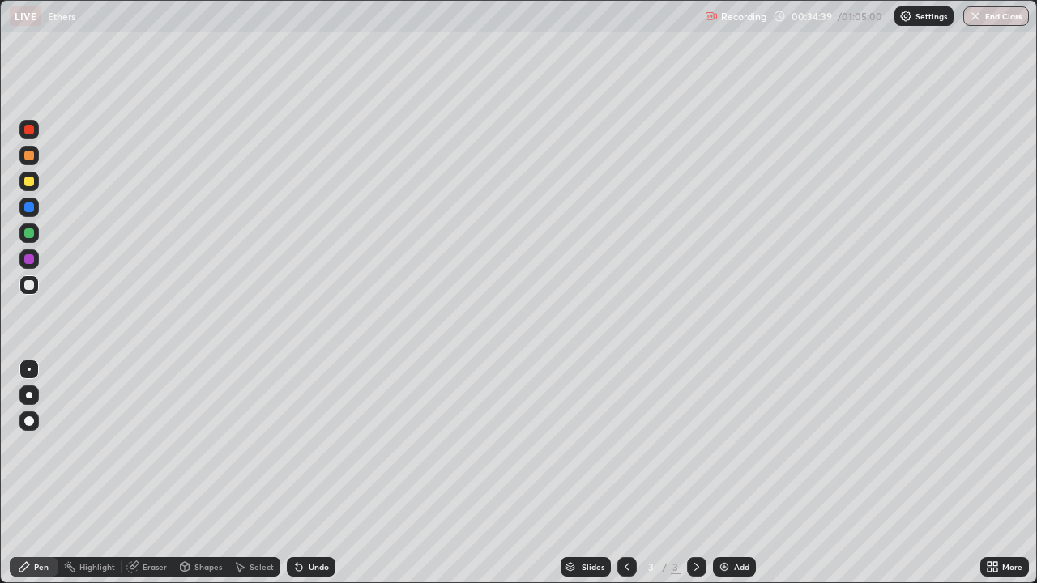
click at [254, 473] on div "Select" at bounding box center [261, 567] width 24 height 8
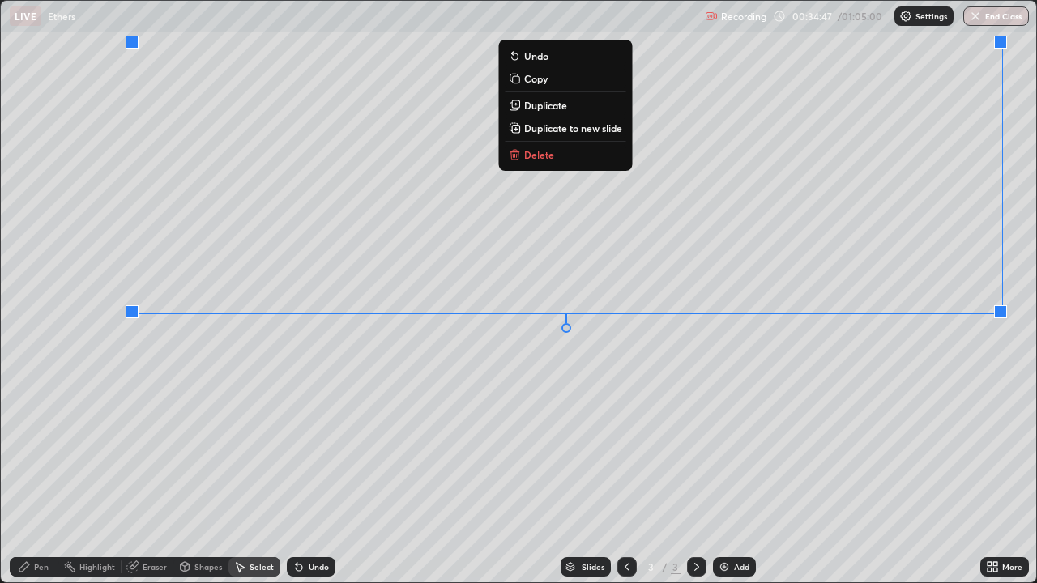
click at [547, 152] on p "Delete" at bounding box center [539, 154] width 30 height 13
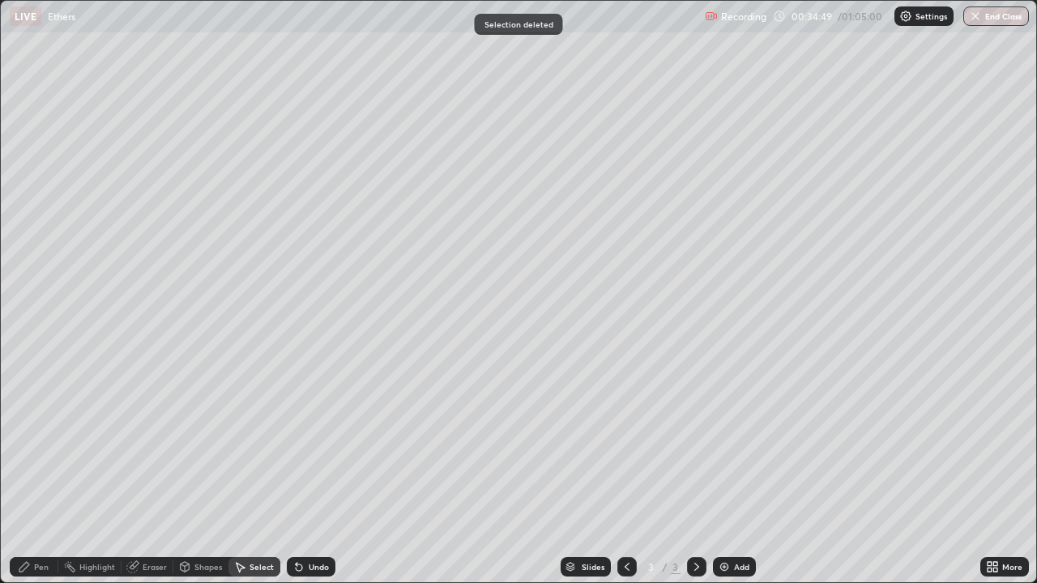
click at [160, 473] on div "Eraser" at bounding box center [155, 567] width 24 height 8
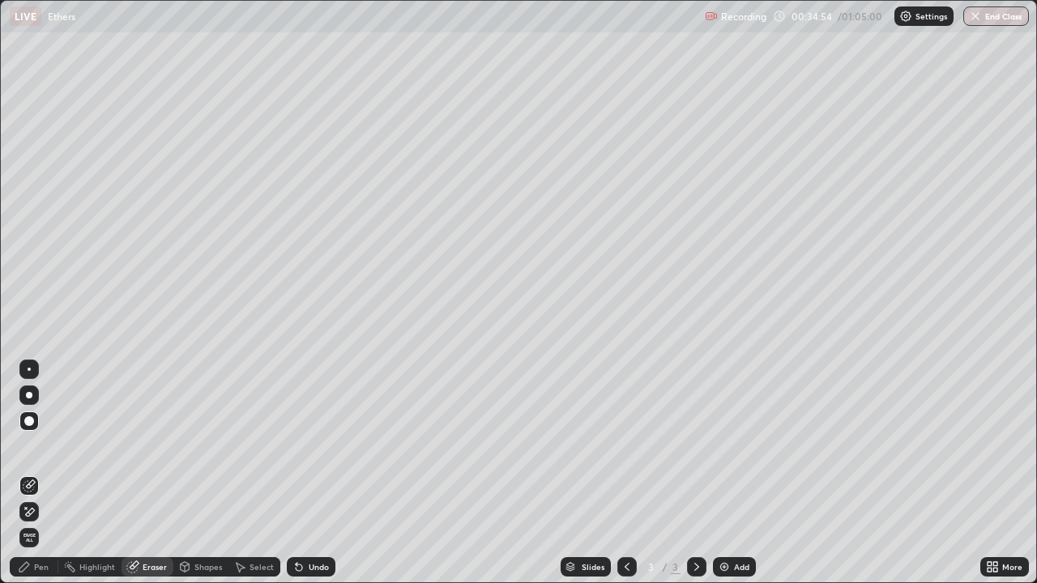
click at [44, 473] on div "Pen" at bounding box center [41, 567] width 15 height 8
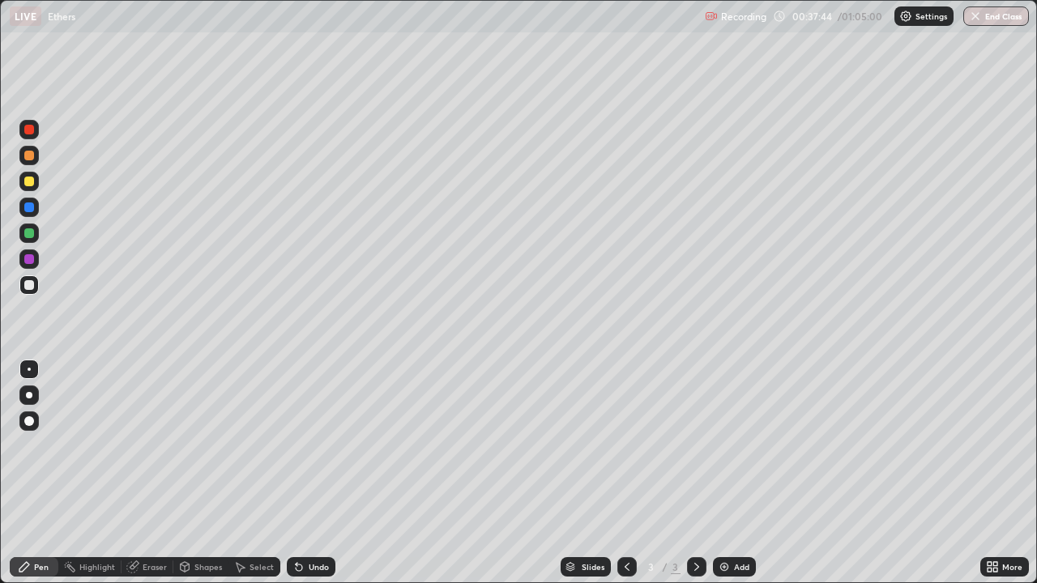
click at [267, 473] on div "Select" at bounding box center [261, 567] width 24 height 8
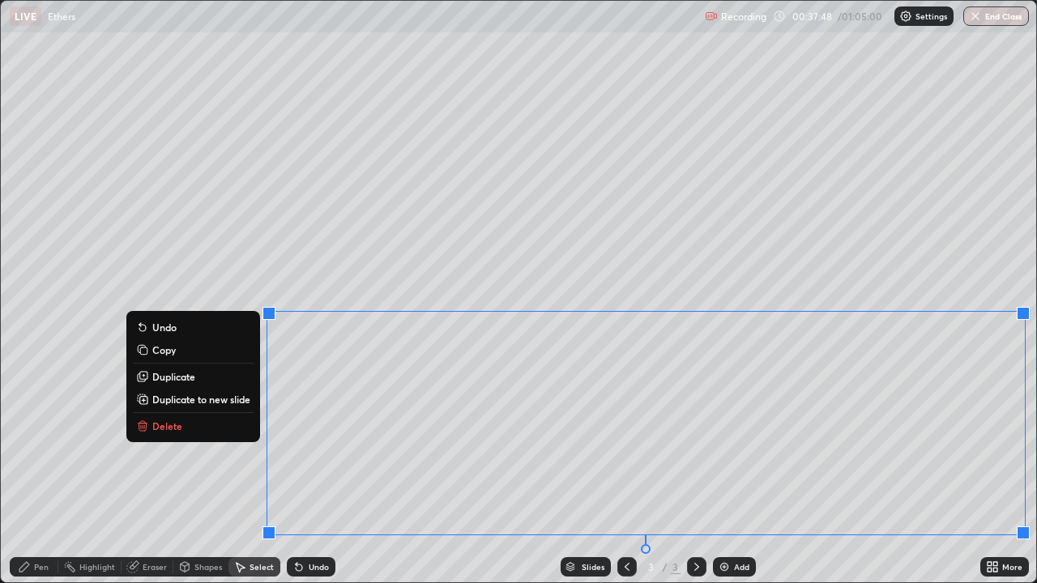
click at [173, 426] on p "Delete" at bounding box center [167, 426] width 30 height 13
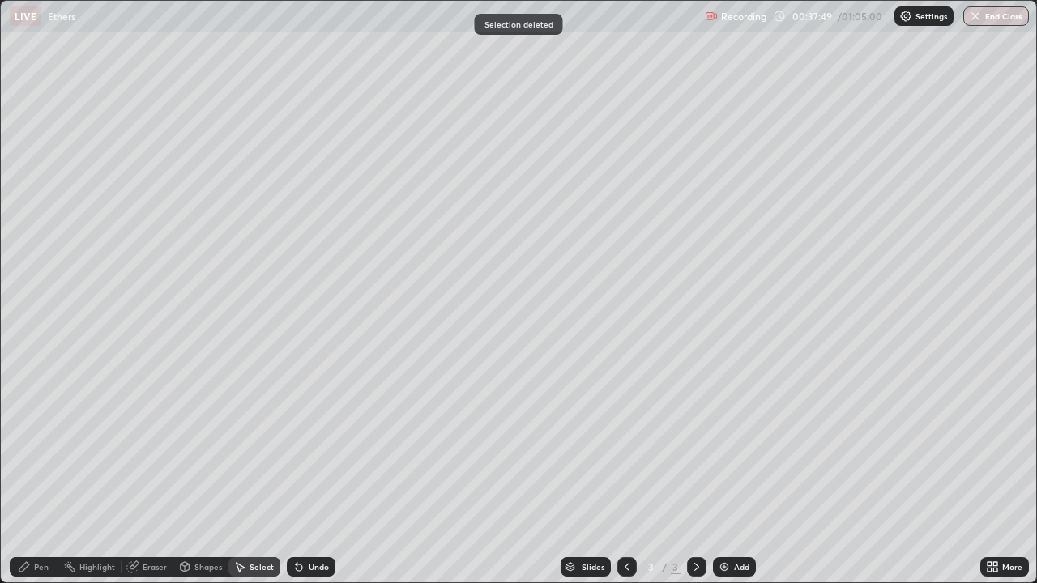
click at [41, 473] on div "Pen" at bounding box center [41, 567] width 15 height 8
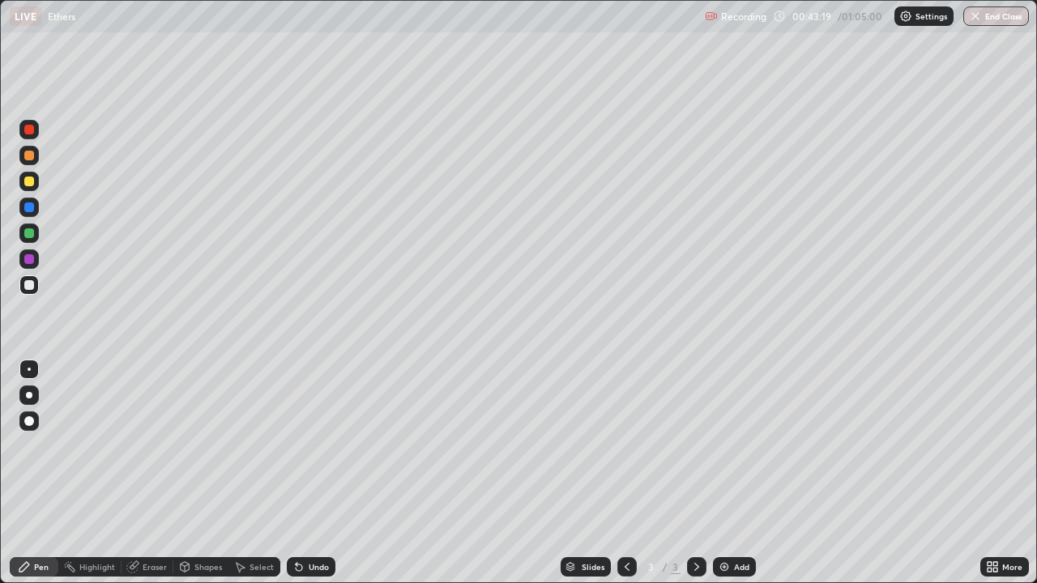
click at [721, 473] on img at bounding box center [724, 567] width 13 height 13
click at [32, 182] on div at bounding box center [29, 182] width 10 height 10
click at [258, 473] on div "Select" at bounding box center [261, 567] width 24 height 8
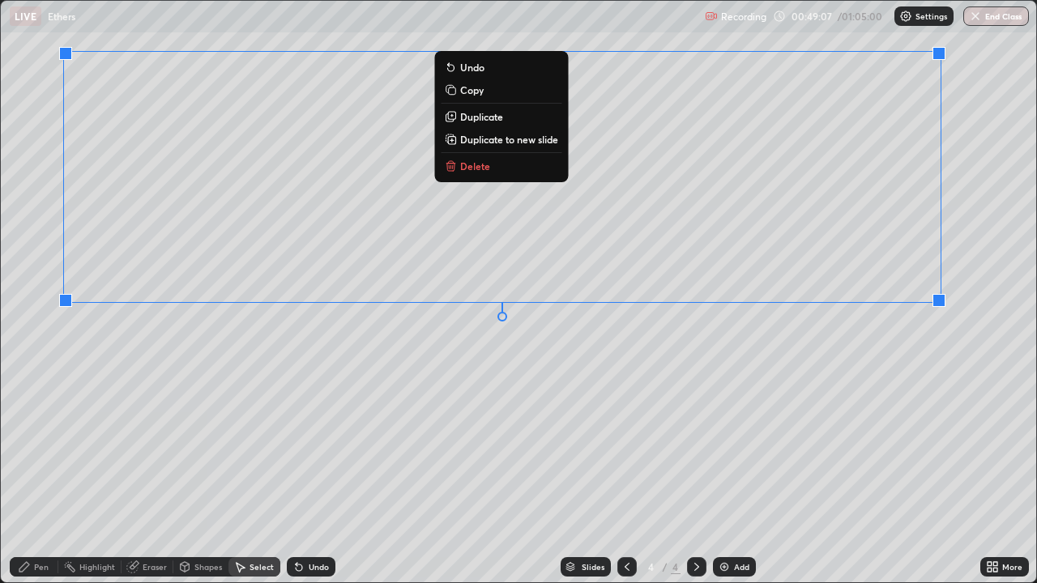
click at [477, 170] on p "Delete" at bounding box center [475, 166] width 30 height 13
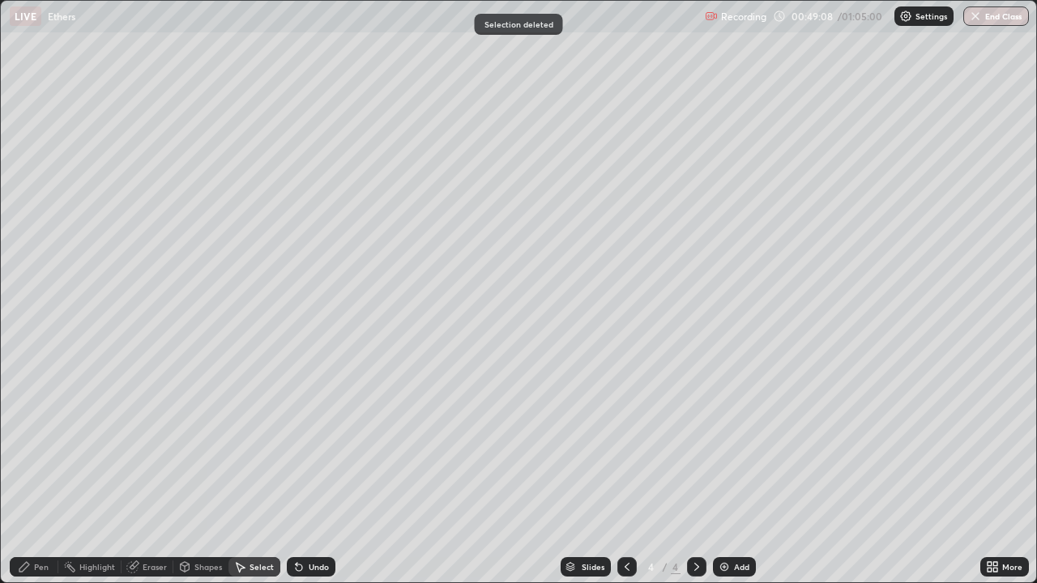
click at [156, 473] on div "Eraser" at bounding box center [155, 567] width 24 height 8
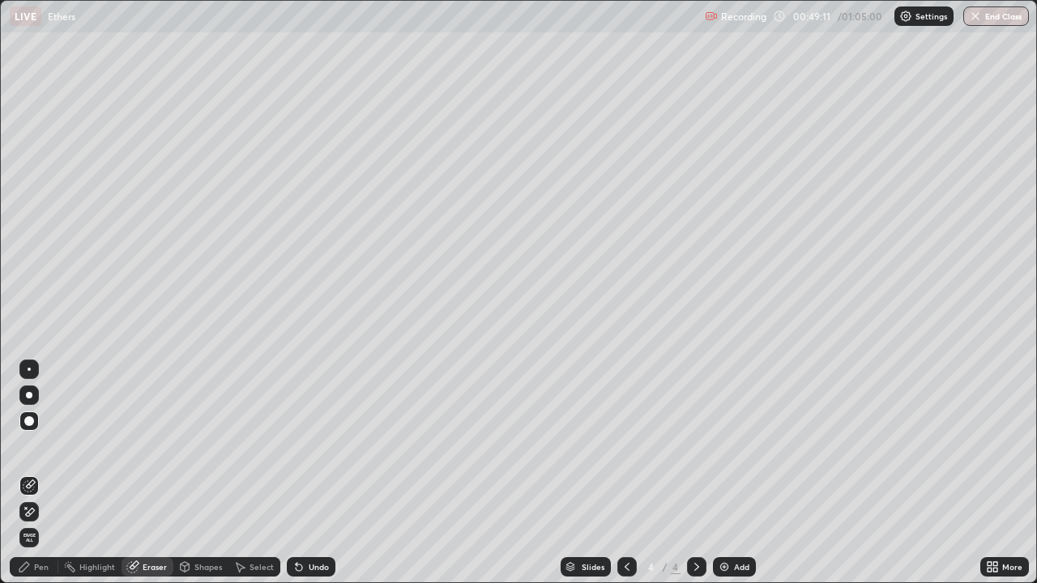
click at [43, 473] on div "Pen" at bounding box center [41, 567] width 15 height 8
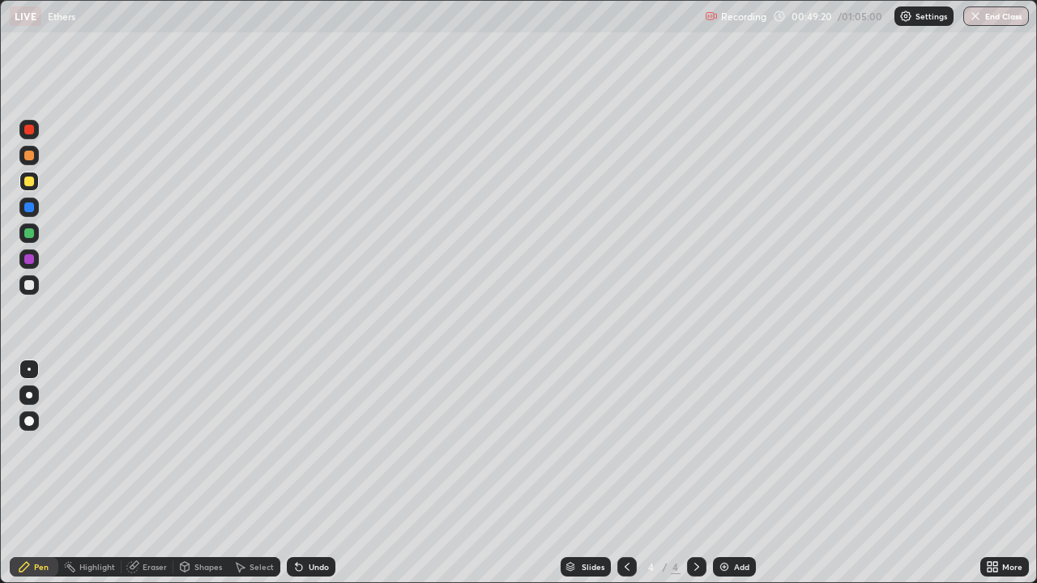
click at [153, 473] on div "Eraser" at bounding box center [155, 567] width 24 height 8
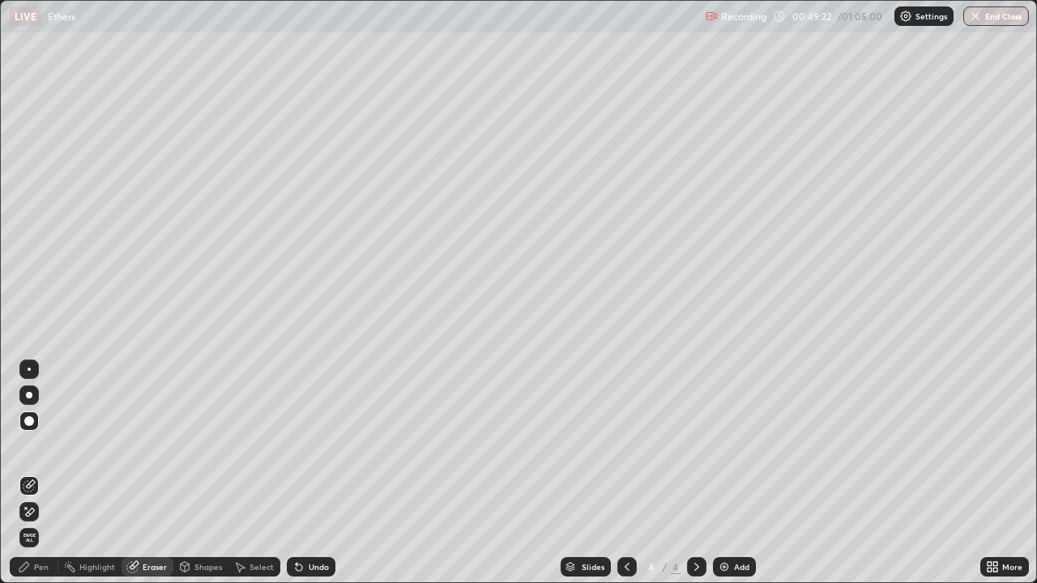
click at [44, 473] on div "Pen" at bounding box center [41, 567] width 15 height 8
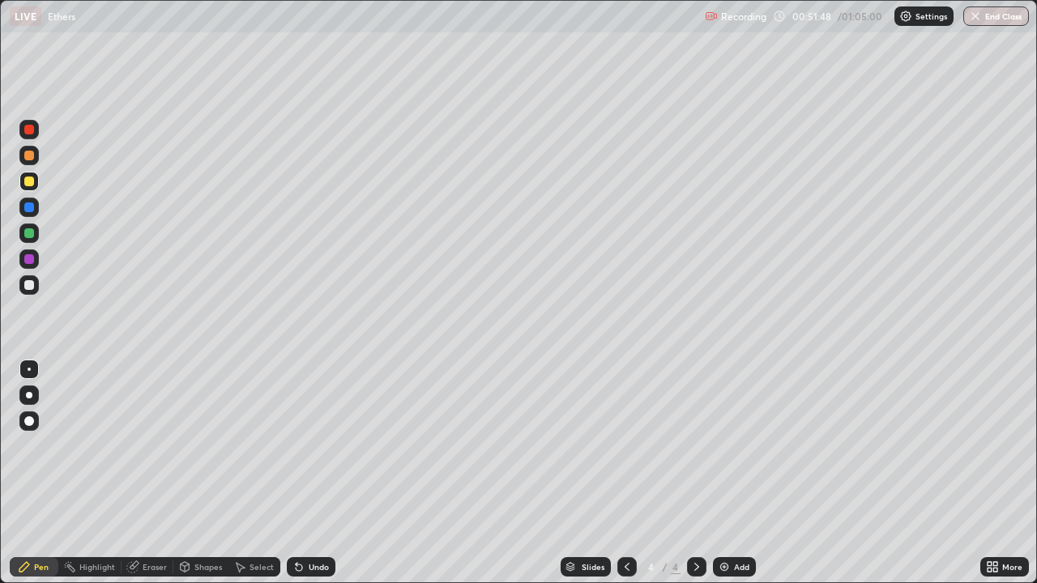
click at [271, 473] on div "Select" at bounding box center [261, 567] width 24 height 8
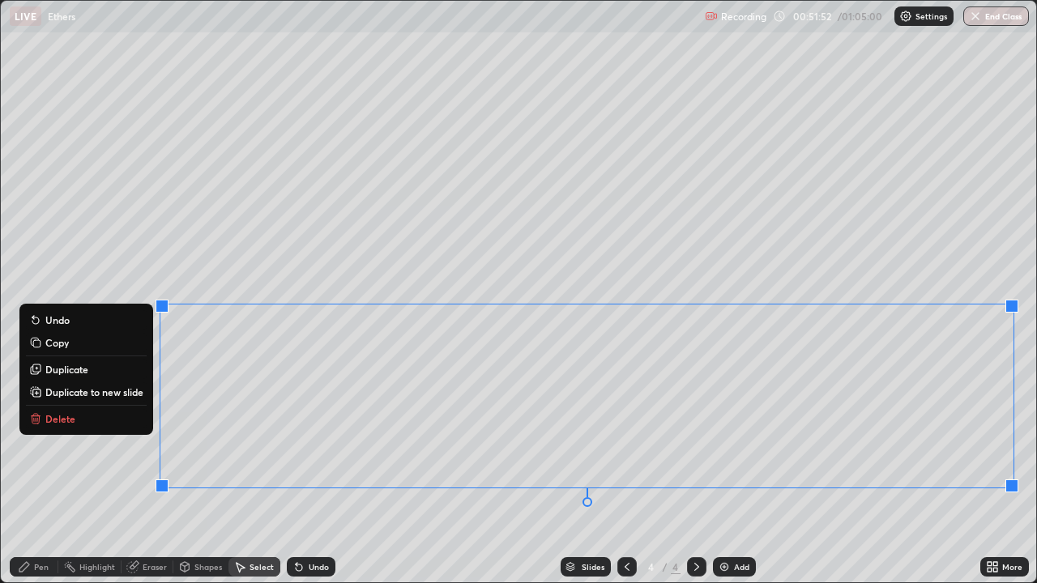
click at [71, 416] on p "Delete" at bounding box center [60, 418] width 30 height 13
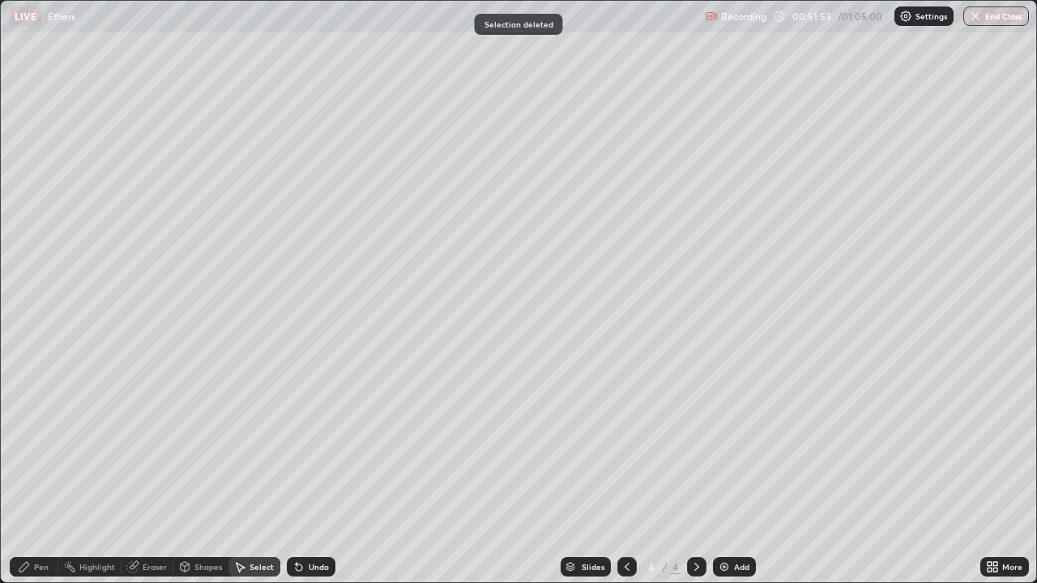
click at [41, 473] on div "Pen" at bounding box center [41, 567] width 15 height 8
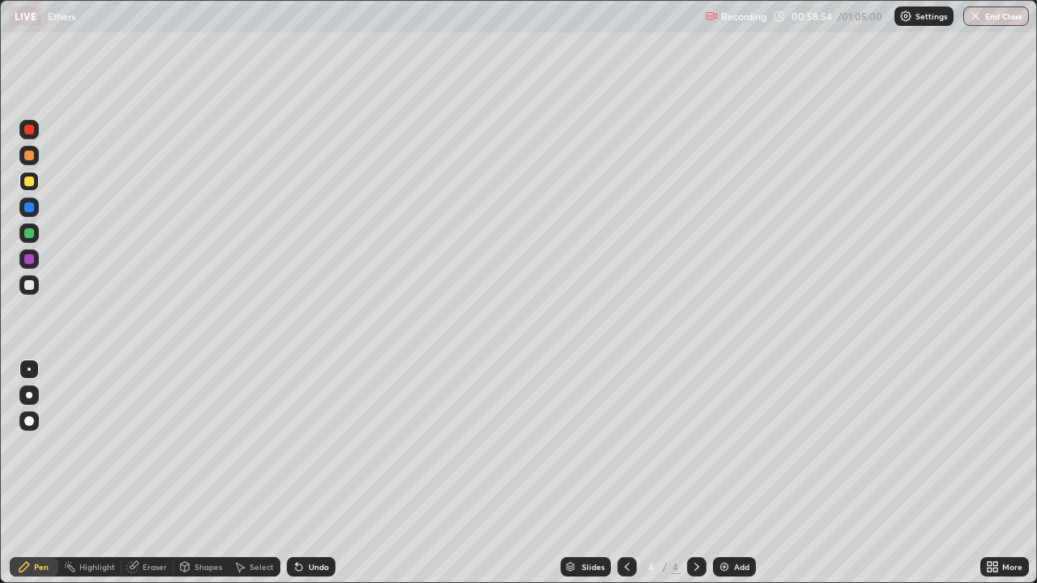
click at [1004, 12] on button "End Class" at bounding box center [996, 15] width 66 height 19
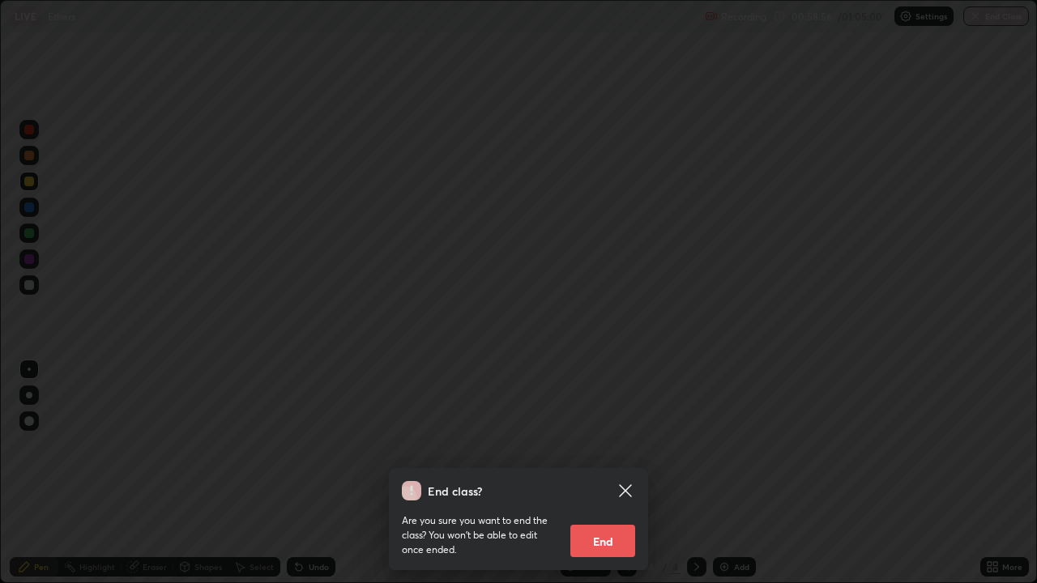
click at [624, 473] on button "End" at bounding box center [602, 541] width 65 height 32
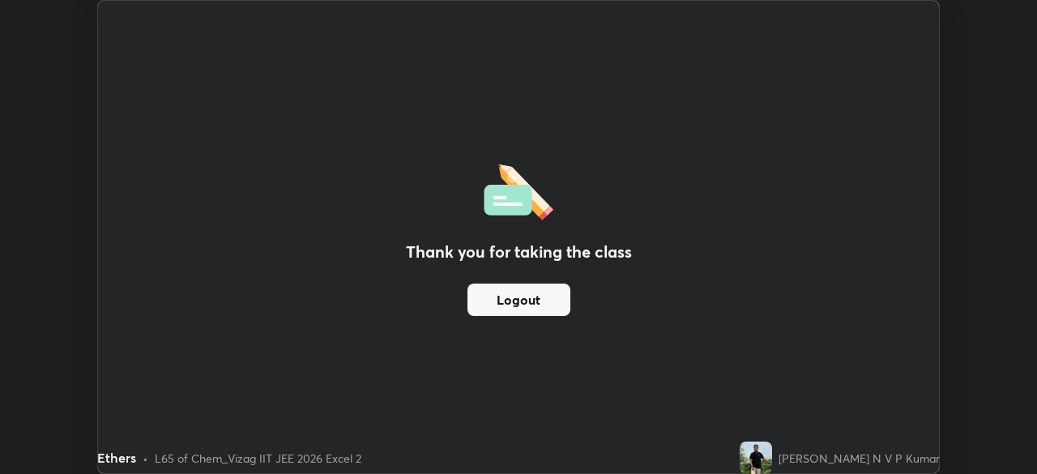
scroll to position [80530, 79967]
